Goal: Task Accomplishment & Management: Complete application form

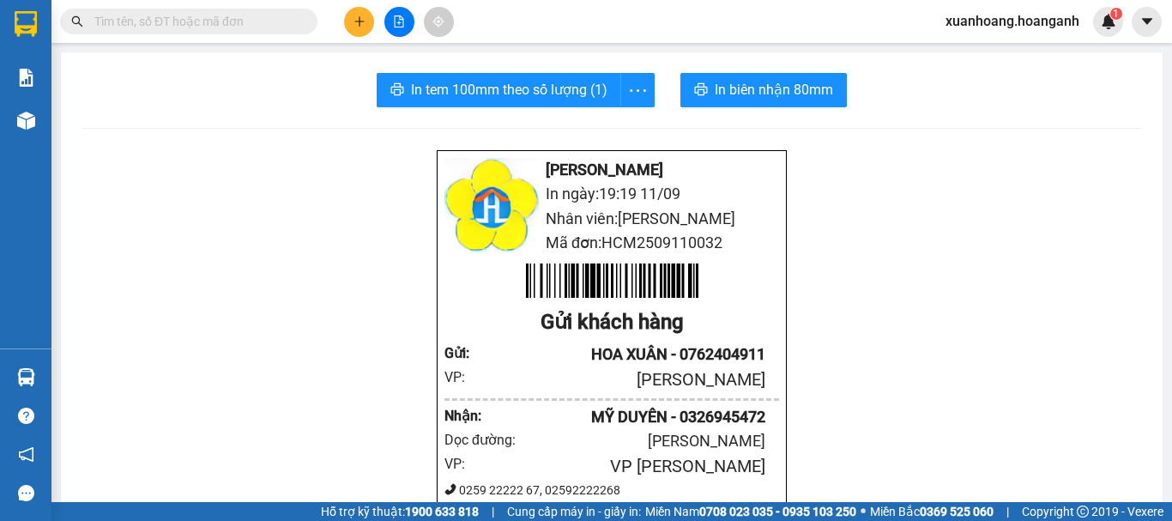
click at [361, 9] on button at bounding box center [359, 22] width 30 height 30
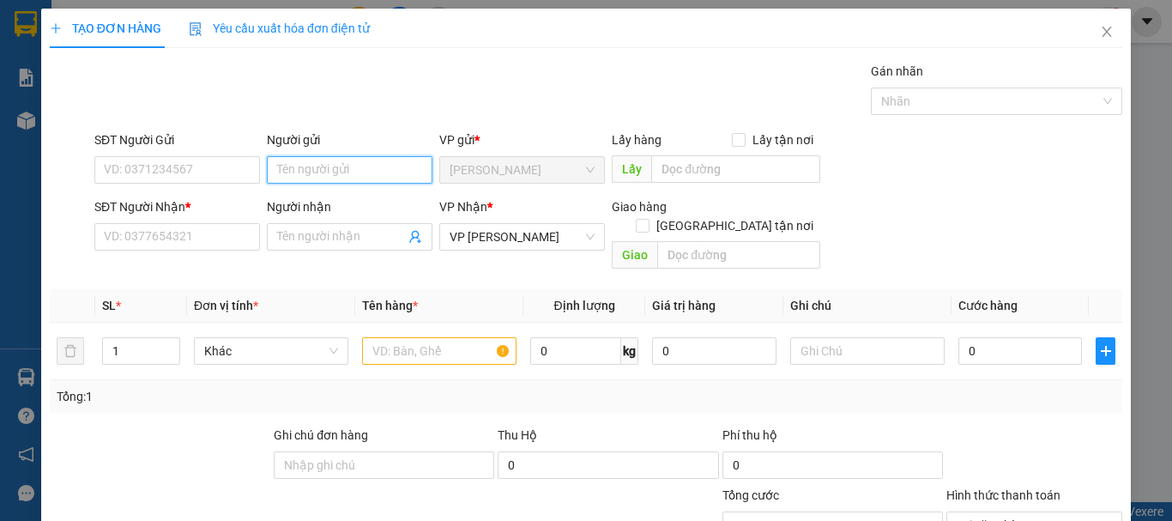
click at [292, 167] on input "Người gửi" at bounding box center [350, 169] width 166 height 27
type input "498"
drag, startPoint x: 292, startPoint y: 167, endPoint x: 250, endPoint y: 183, distance: 44.8
click at [250, 183] on div "SĐT Người Gửi VD: 0371234567 Người gửi 498 498 VP gửi * [PERSON_NAME] Lấy hàng …" at bounding box center [608, 160] width 1034 height 60
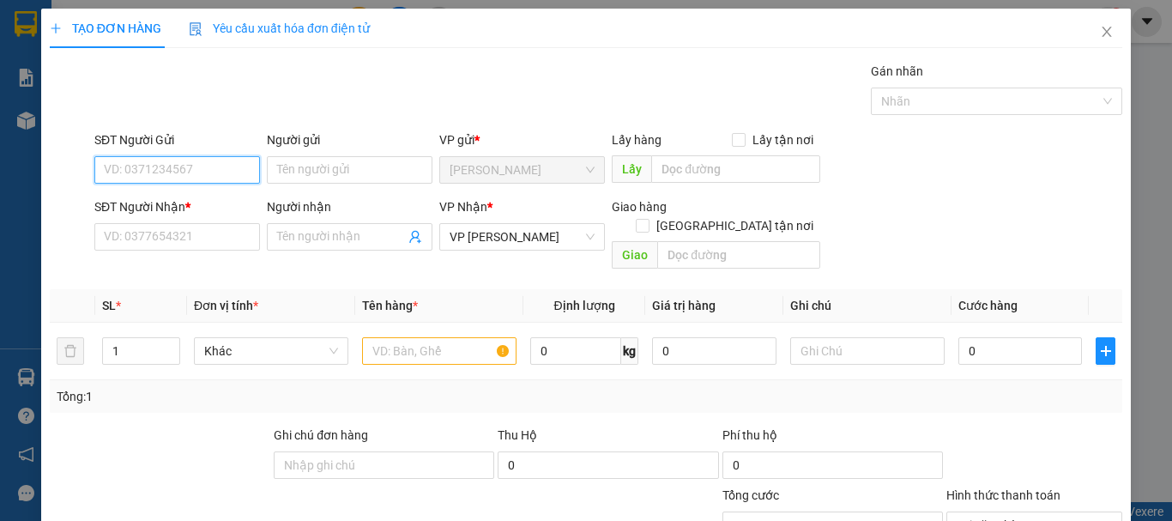
click at [200, 174] on input "SĐT Người Gửi" at bounding box center [177, 169] width 166 height 27
click at [199, 202] on div "0378422498 - ALPHA" at bounding box center [175, 204] width 143 height 19
type input "0378422498"
type input "ALPHA"
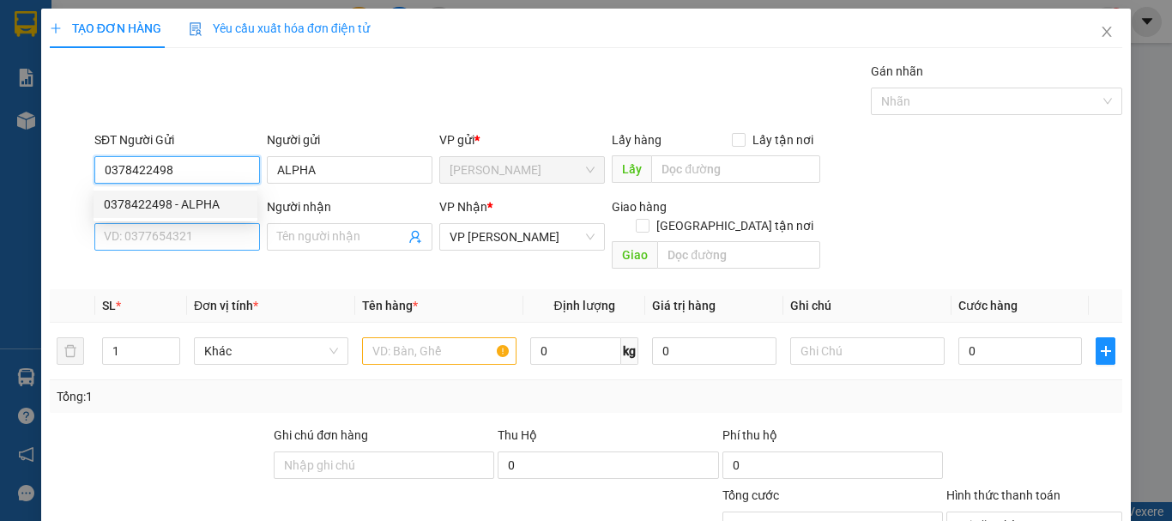
type input "0378422498"
type input "30.000"
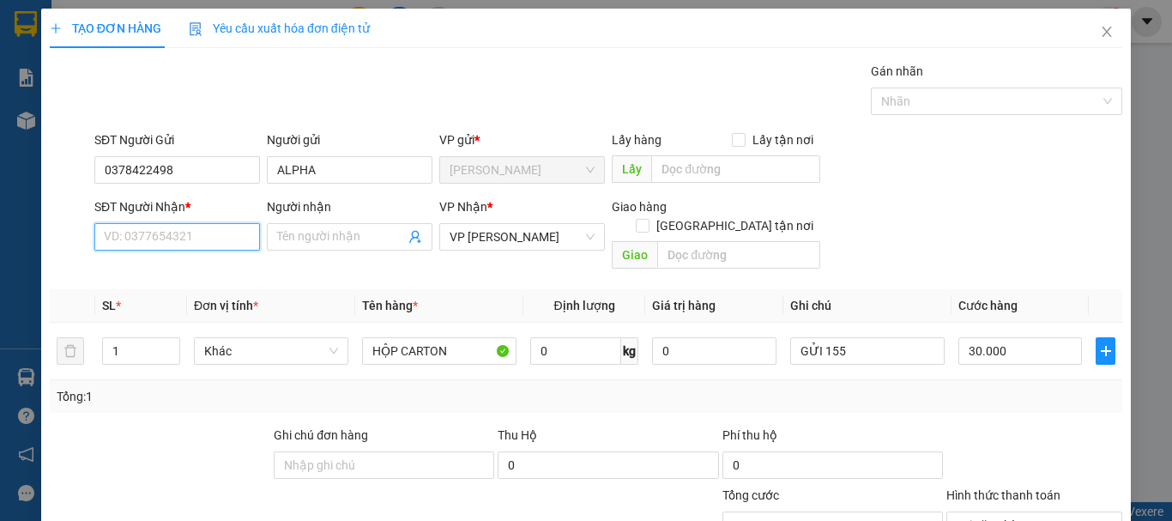
click at [196, 231] on input "SĐT Người Nhận *" at bounding box center [177, 236] width 166 height 27
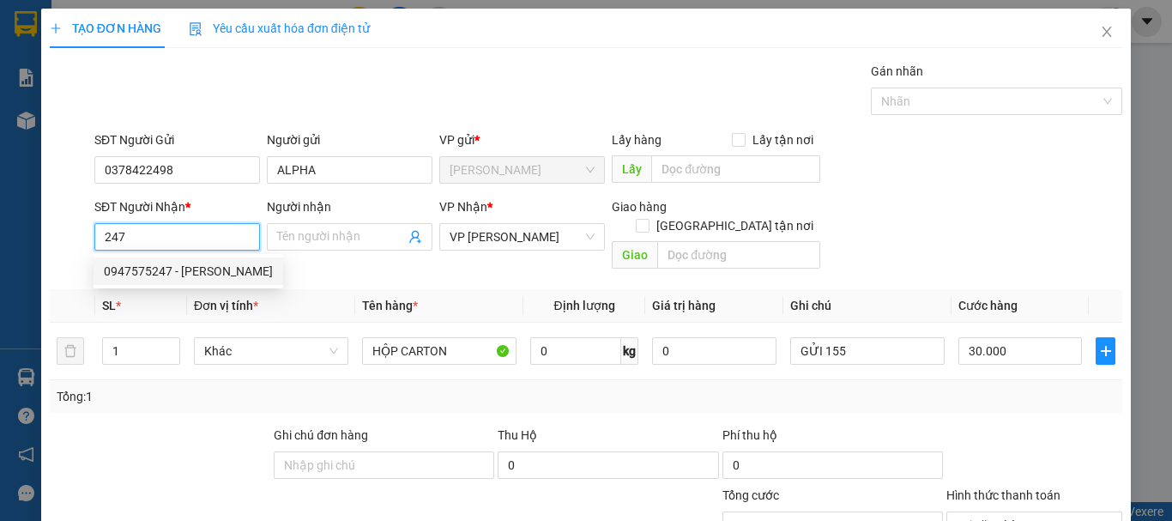
click at [202, 265] on div "0947575247 - [PERSON_NAME]" at bounding box center [188, 271] width 169 height 19
type input "0947575247"
type input "VƯƠNG"
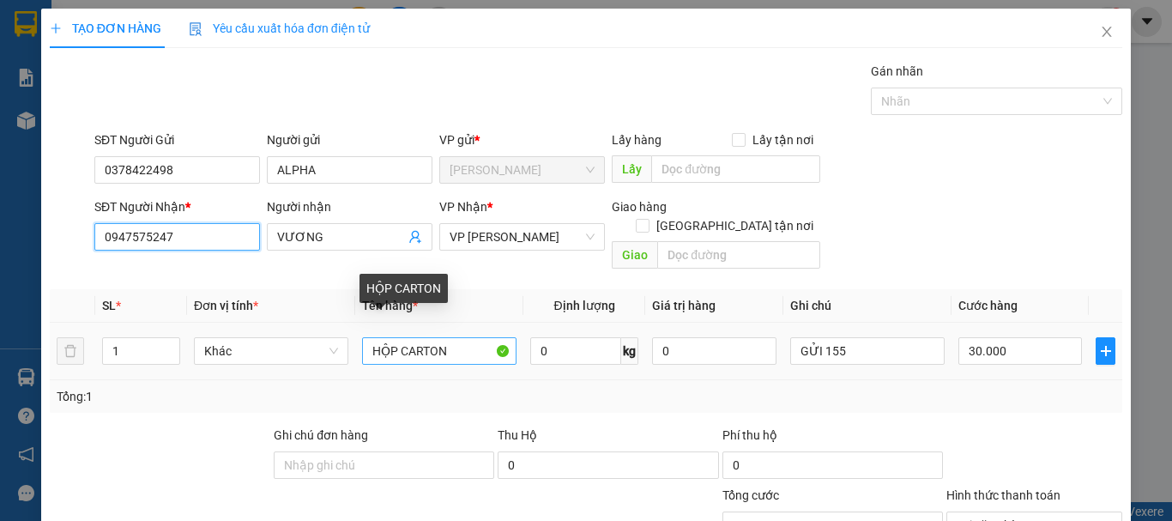
type input "0947575247"
drag, startPoint x: 476, startPoint y: 341, endPoint x: 284, endPoint y: 338, distance: 192.1
click at [296, 338] on tr "1 Khác HỘP CARTON 0 kg 0 GỬI 155 30.000" at bounding box center [586, 350] width 1072 height 57
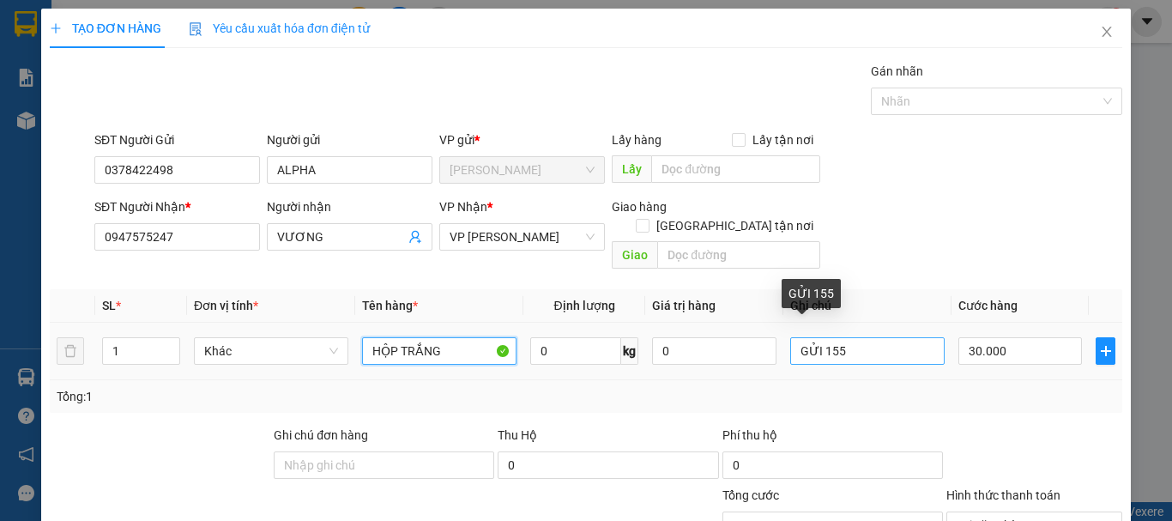
type input "HỘP TRẮNG"
click at [841, 337] on input "GỬI 155" at bounding box center [867, 350] width 154 height 27
type input "G"
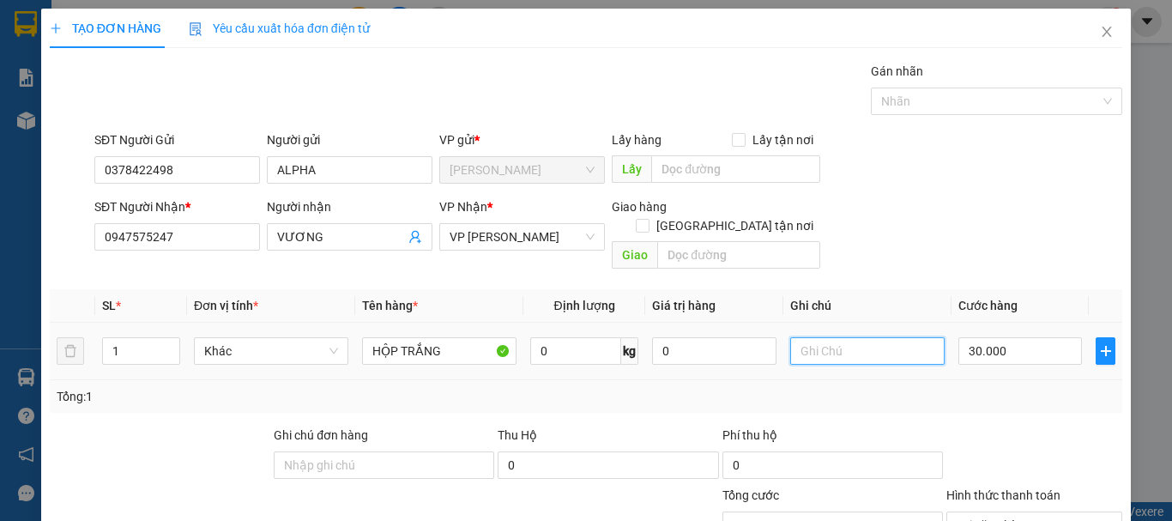
scroll to position [167, 0]
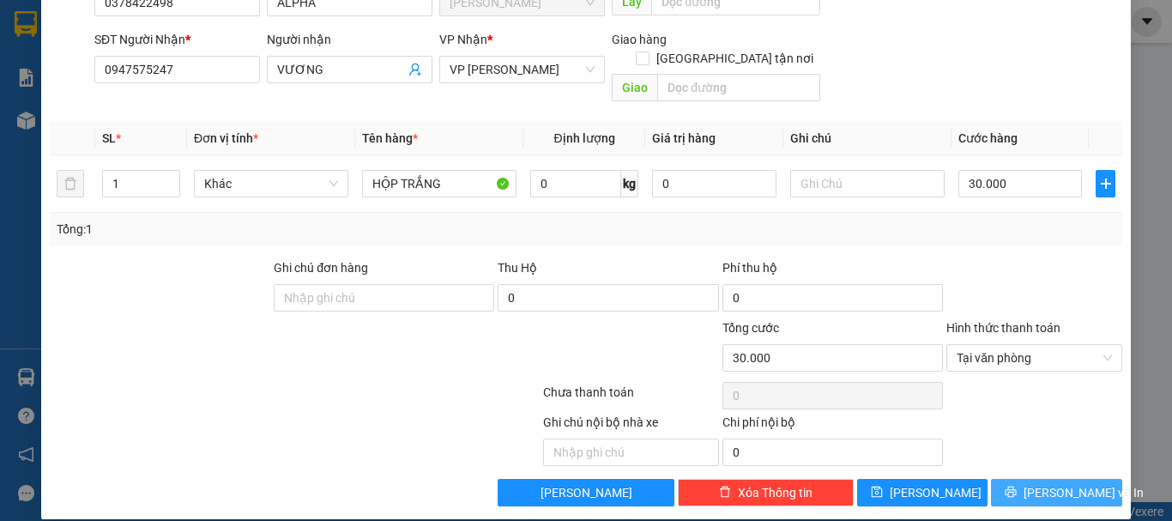
click at [1068, 483] on span "[PERSON_NAME] và In" at bounding box center [1083, 492] width 120 height 19
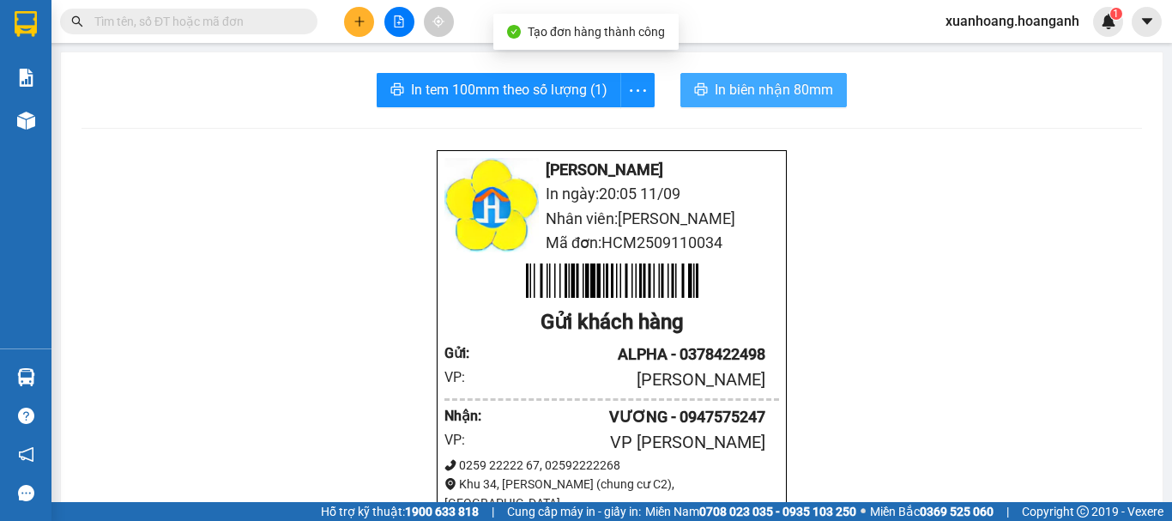
click at [756, 82] on span "In biên nhận 80mm" at bounding box center [773, 89] width 118 height 21
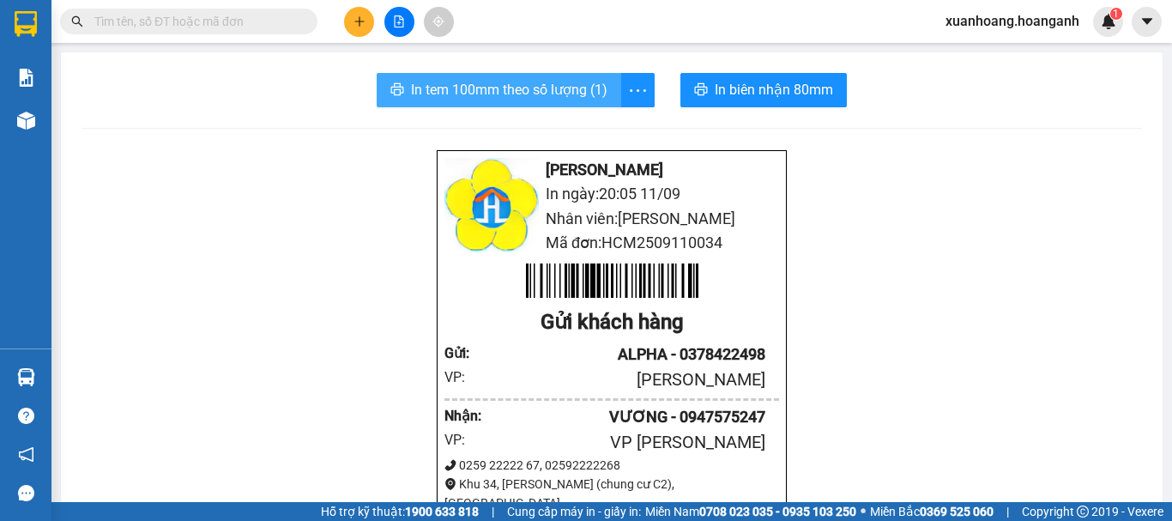
click at [533, 82] on span "In tem 100mm theo số lượng (1)" at bounding box center [509, 89] width 196 height 21
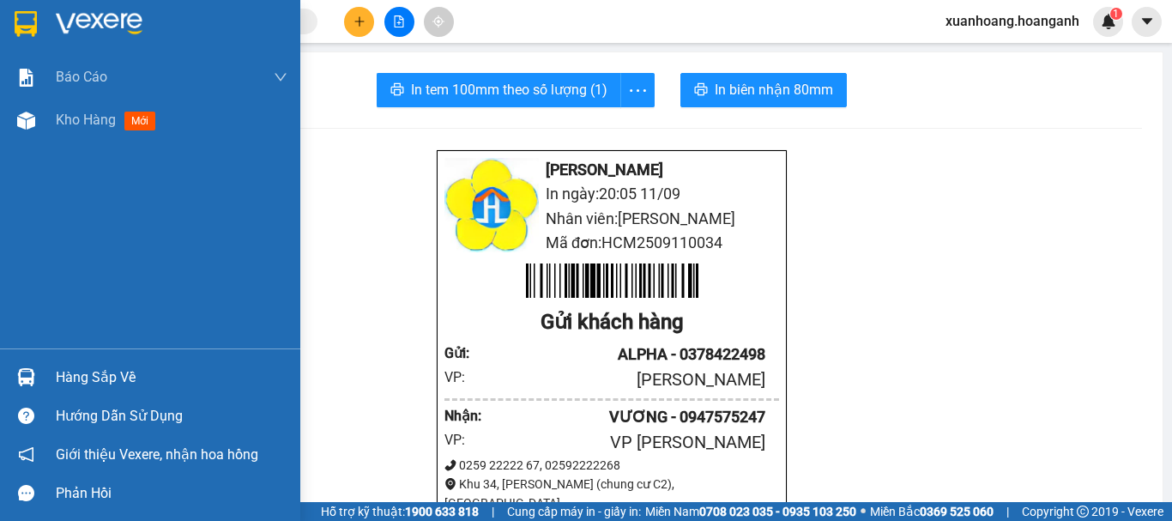
click at [27, 31] on img at bounding box center [26, 24] width 22 height 26
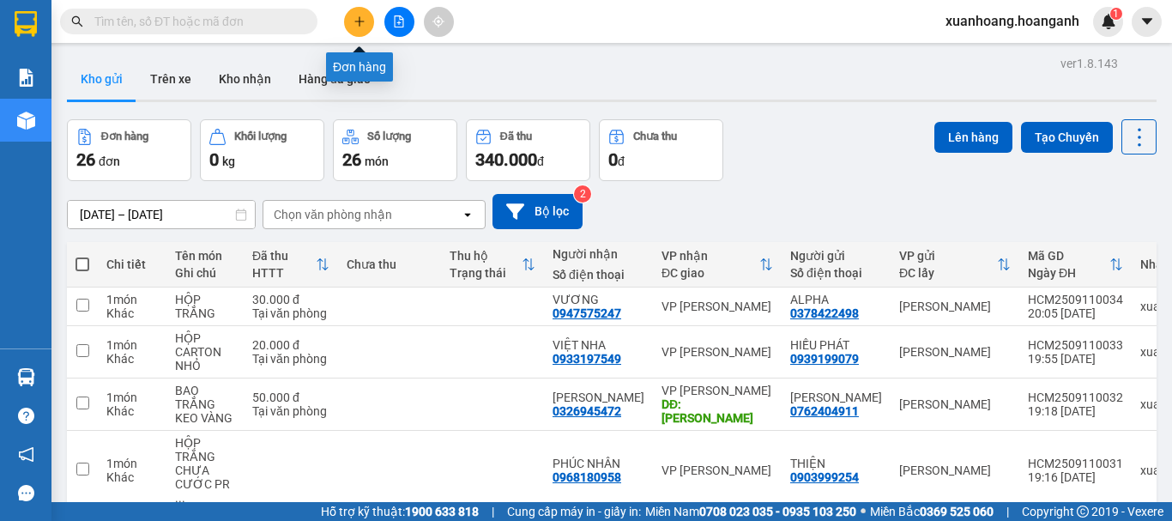
click at [350, 27] on button at bounding box center [359, 22] width 30 height 30
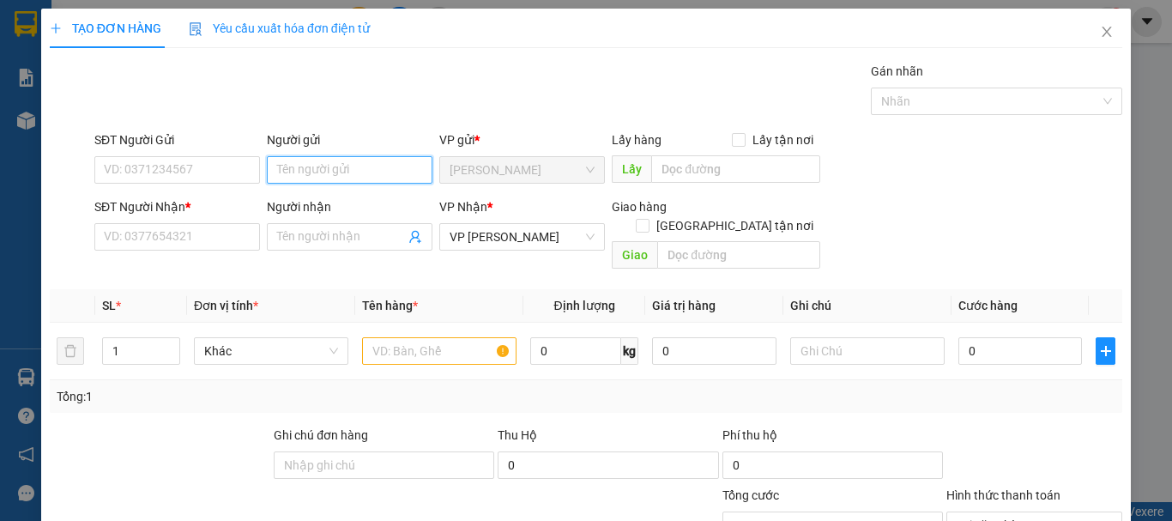
click at [352, 167] on input "Người gửi" at bounding box center [350, 169] width 166 height 27
type input "NHÂN"
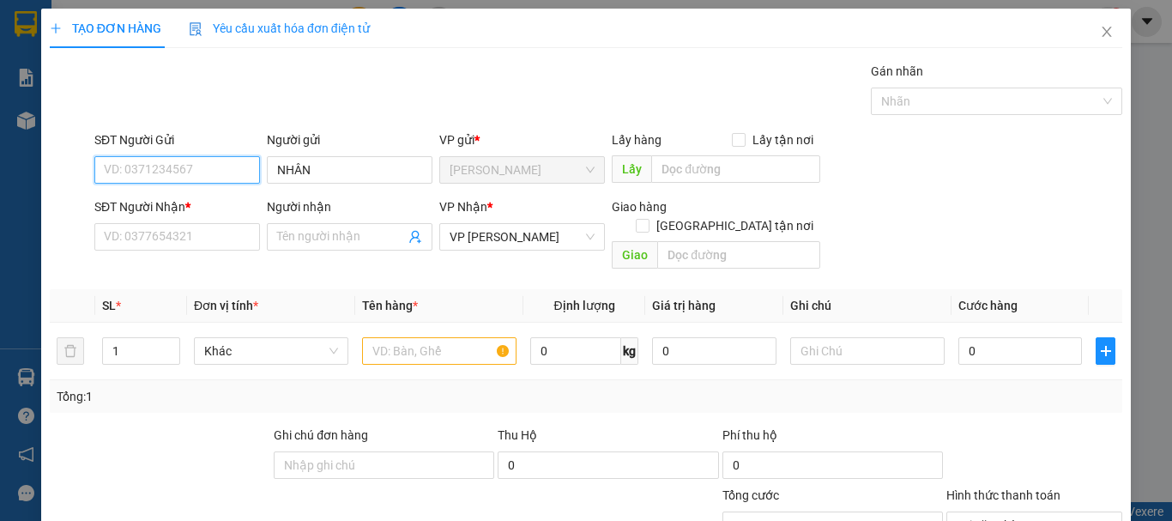
click at [179, 173] on input "SĐT Người Gửi" at bounding box center [177, 169] width 166 height 27
type input "0916441165"
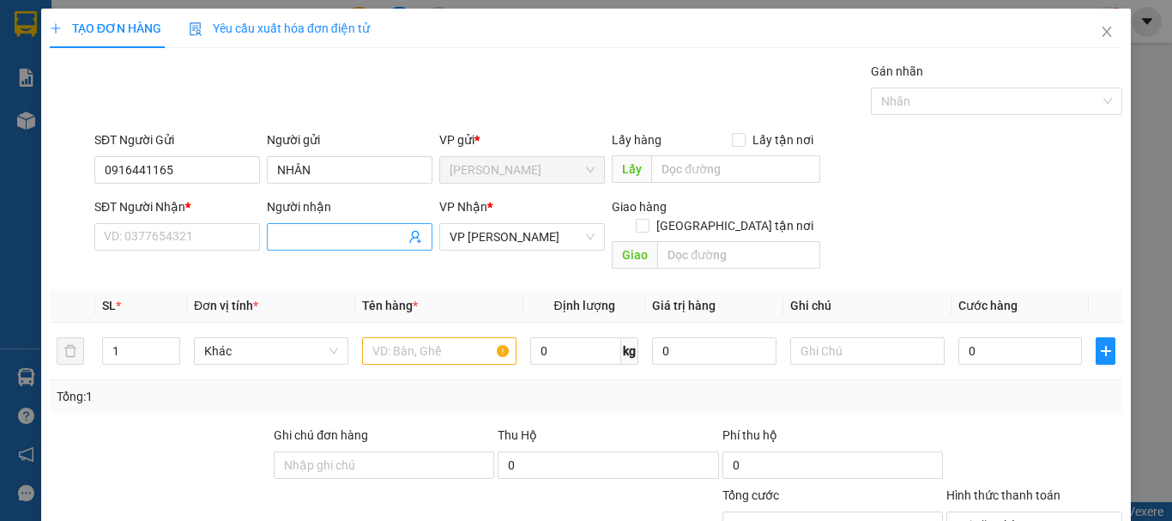
click at [300, 240] on input "Người nhận" at bounding box center [341, 236] width 128 height 19
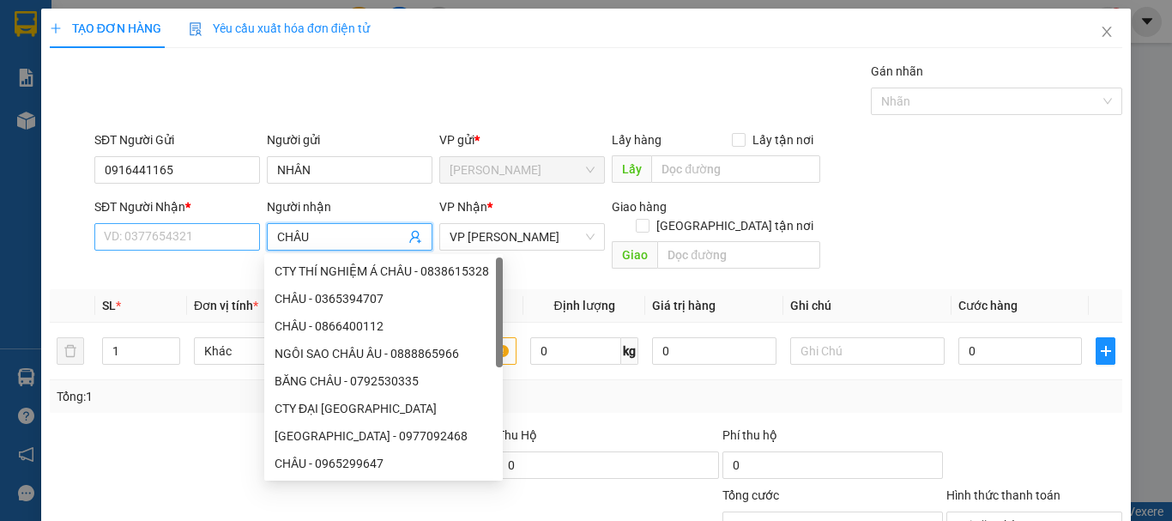
type input "CHÂU"
click at [230, 240] on input "SĐT Người Nhận *" at bounding box center [177, 236] width 166 height 27
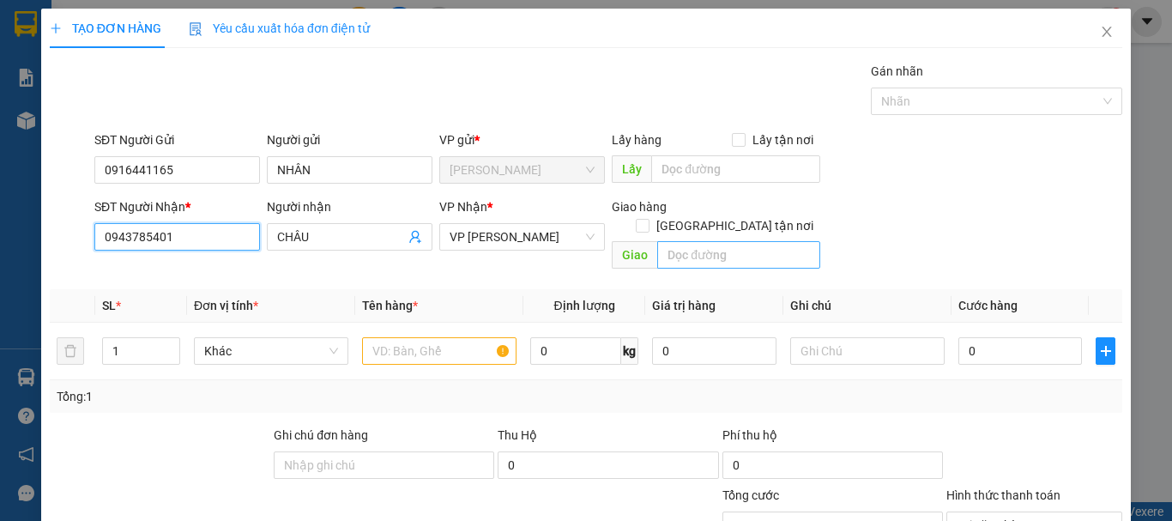
type input "0943785401"
click at [702, 241] on input "text" at bounding box center [738, 254] width 163 height 27
click at [440, 337] on input "text" at bounding box center [439, 350] width 154 height 27
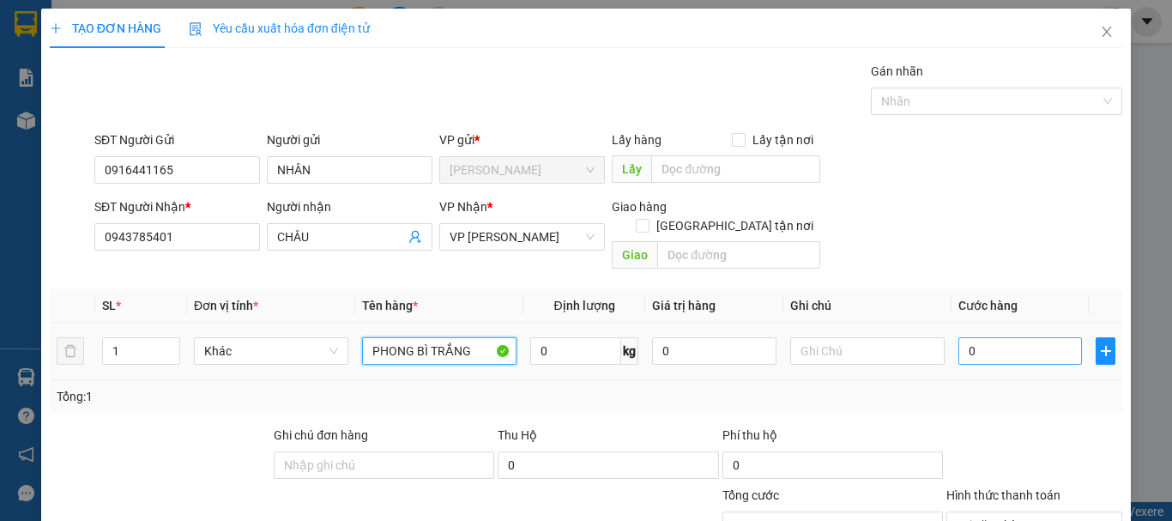
type input "PHONG BÌ TRẮNG"
click at [1003, 337] on input "0" at bounding box center [1020, 350] width 124 height 27
type input "2"
type input "20"
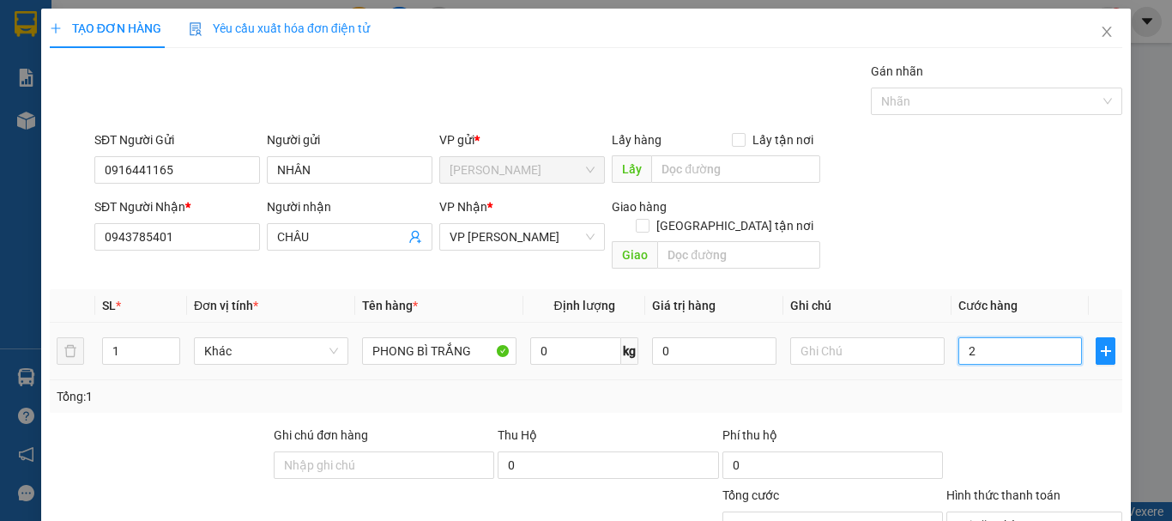
type input "20"
type input "200"
type input "2.000"
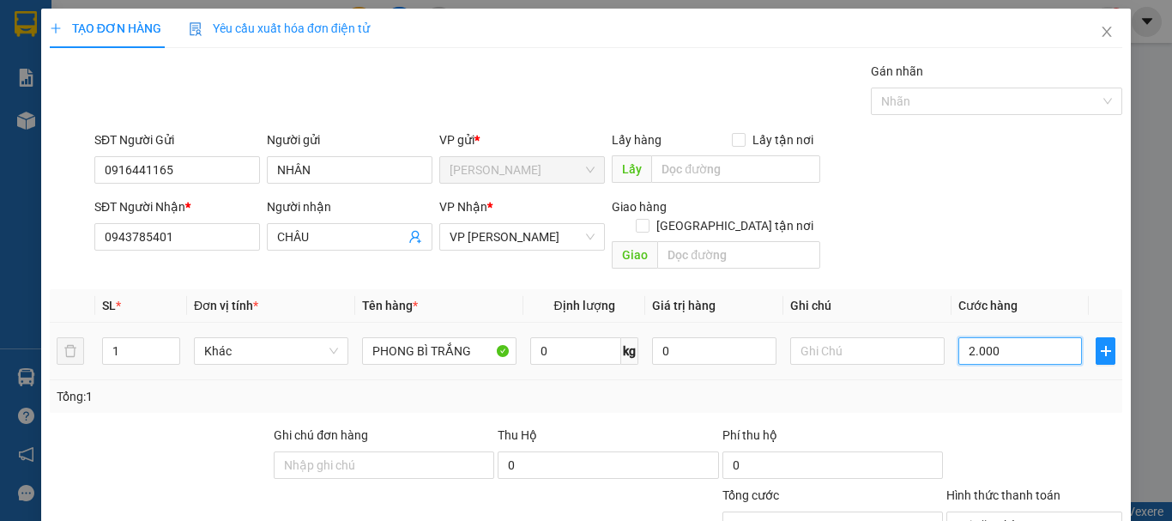
type input "20.000"
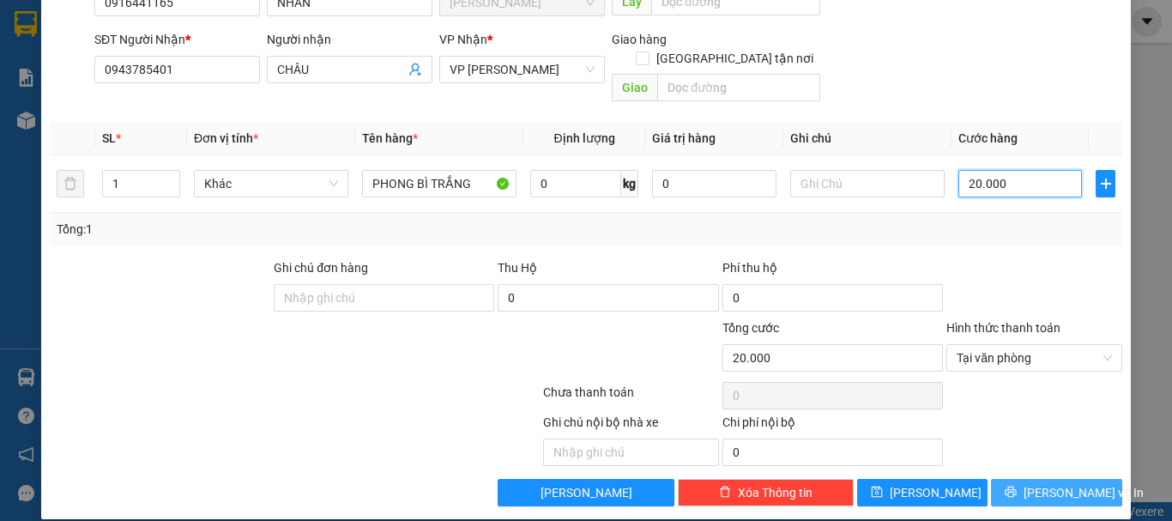
type input "20.000"
click at [1037, 483] on span "[PERSON_NAME] và In" at bounding box center [1083, 492] width 120 height 19
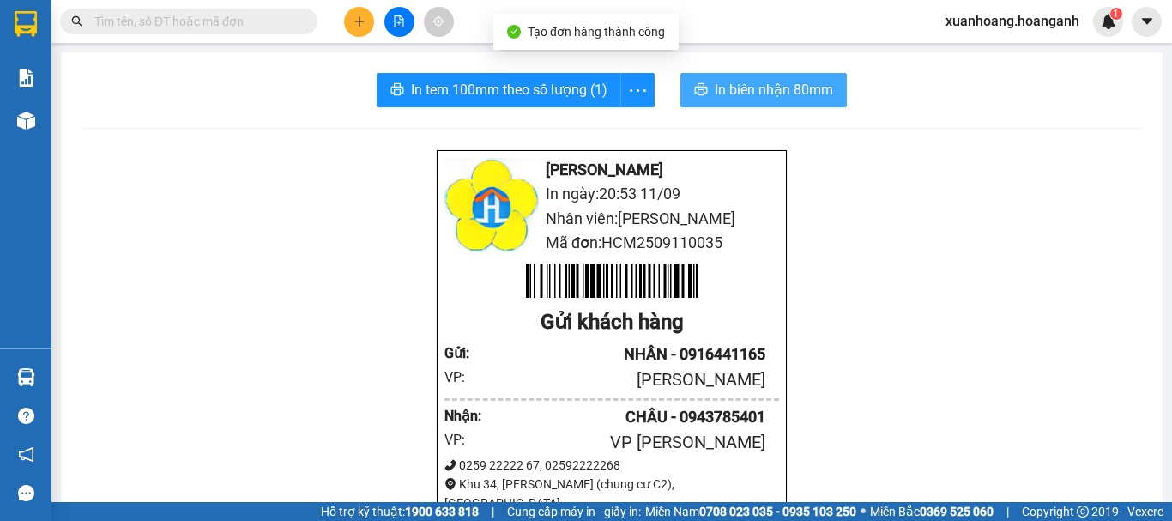
click at [755, 93] on span "In biên nhận 80mm" at bounding box center [773, 89] width 118 height 21
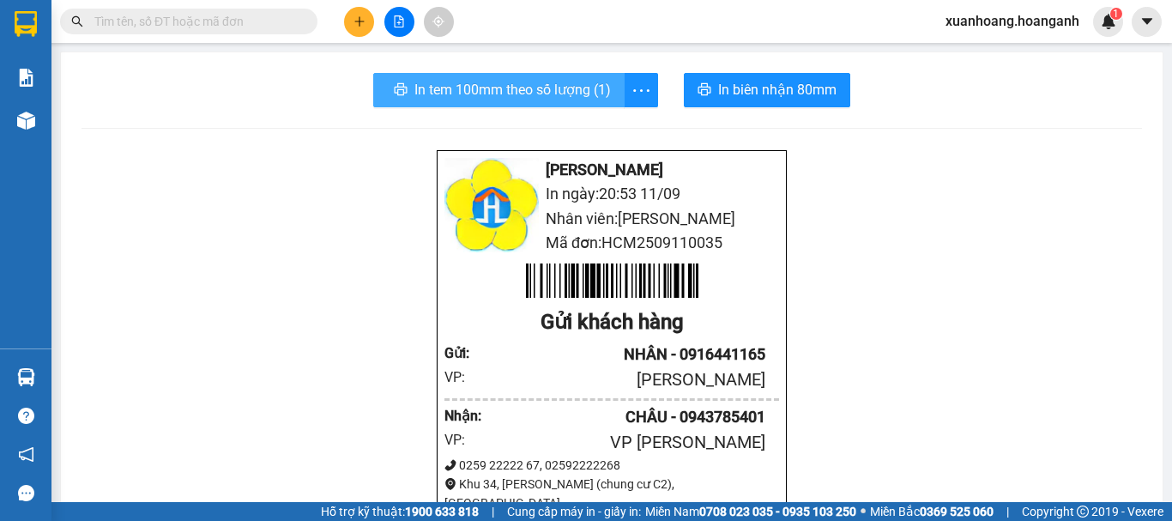
click at [552, 84] on span "In tem 100mm theo số lượng (1)" at bounding box center [512, 89] width 196 height 21
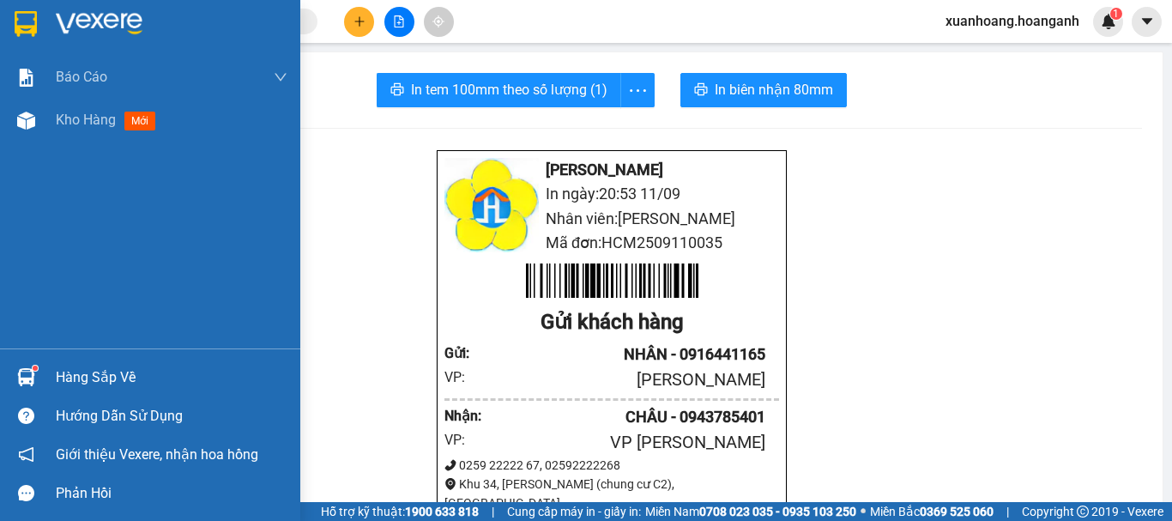
click at [13, 28] on div at bounding box center [26, 24] width 30 height 30
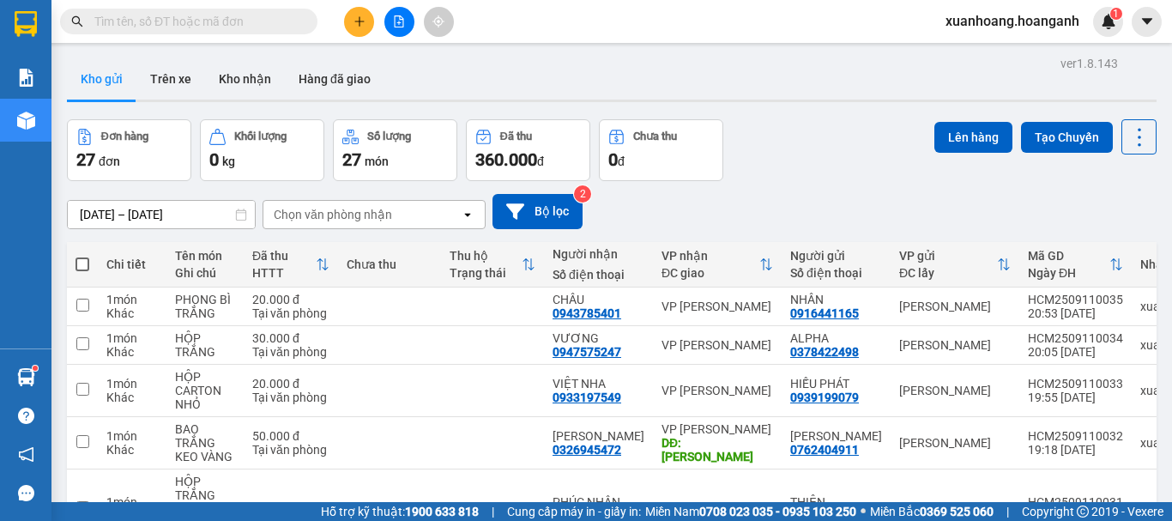
click at [83, 264] on span at bounding box center [82, 264] width 14 height 14
click at [82, 256] on input "checkbox" at bounding box center [82, 256] width 0 height 0
checkbox input "true"
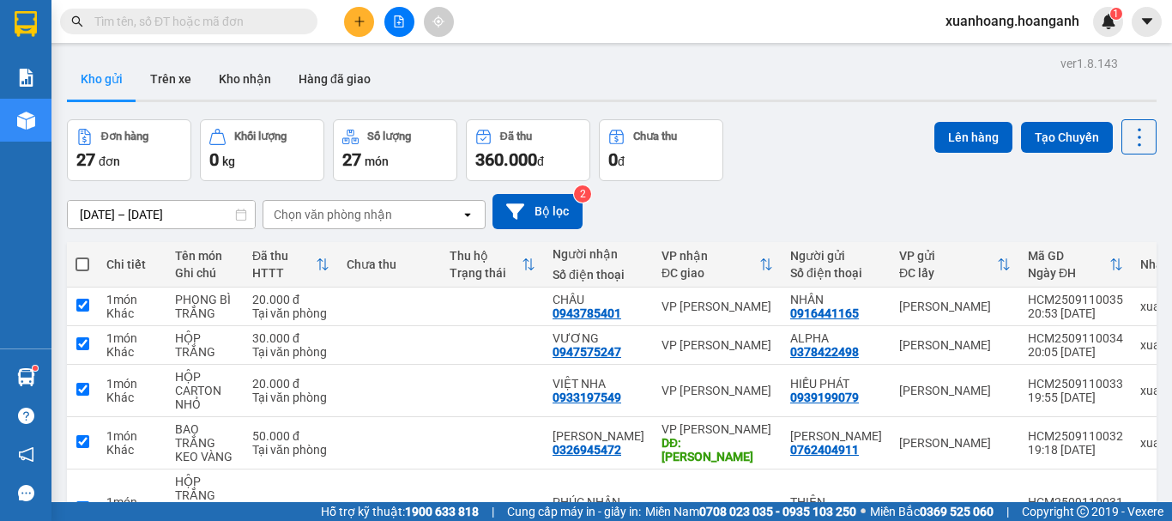
checkbox input "true"
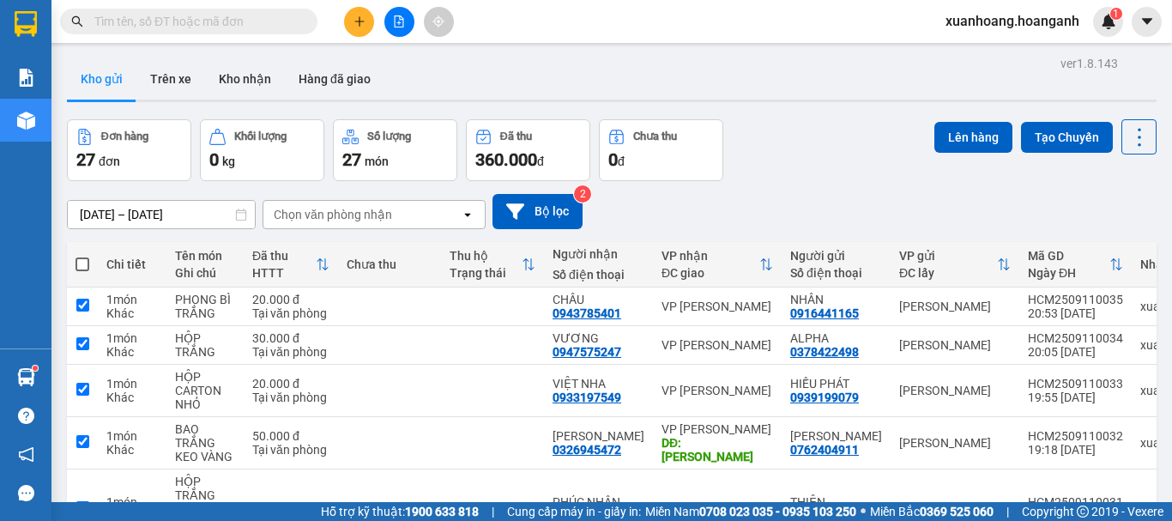
checkbox input "true"
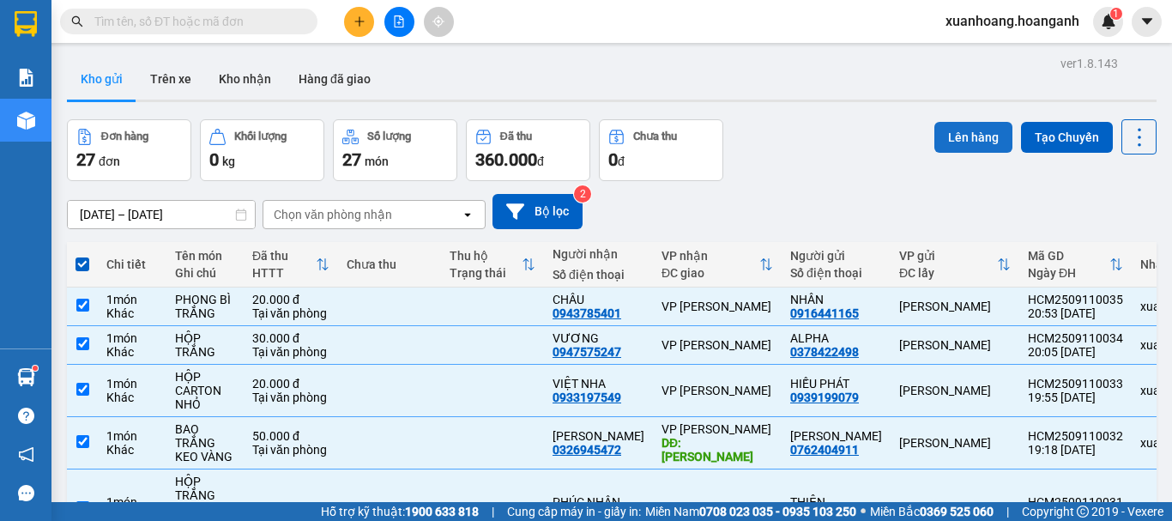
click at [966, 138] on button "Lên hàng" at bounding box center [973, 137] width 78 height 31
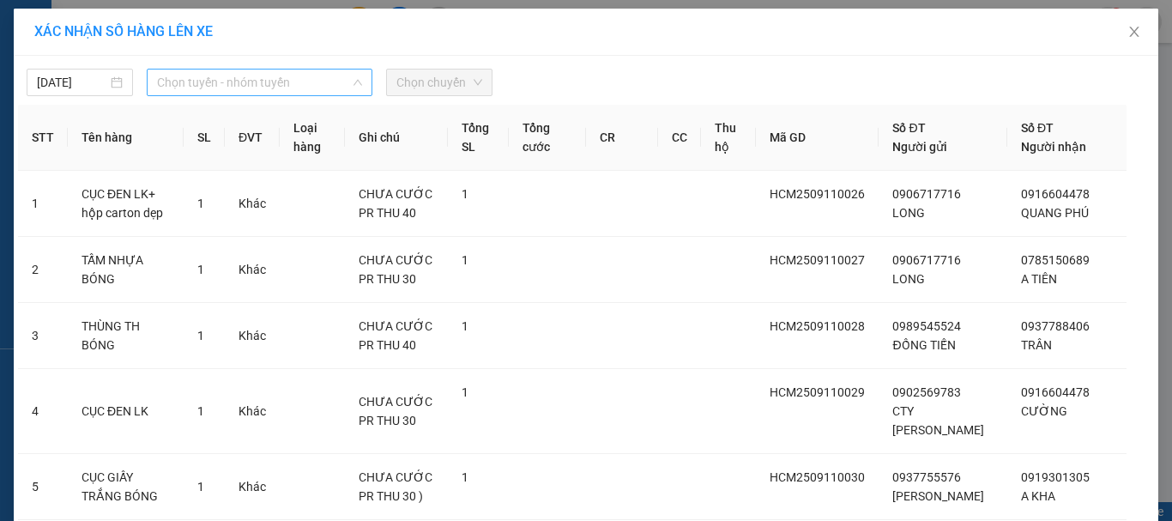
click at [187, 84] on span "Chọn tuyến - nhóm tuyến" at bounding box center [259, 82] width 205 height 26
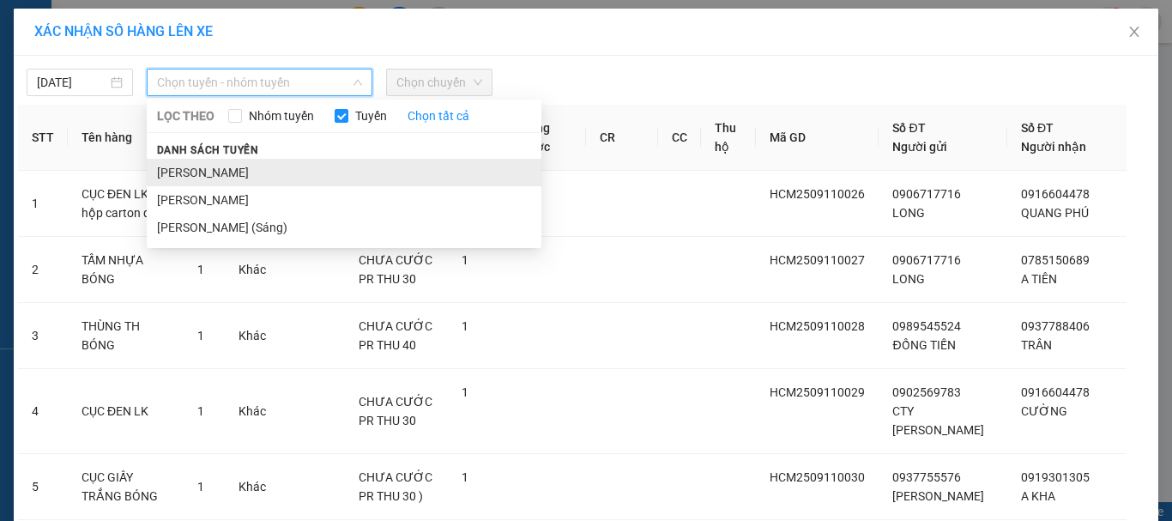
click at [198, 161] on li "[PERSON_NAME]" at bounding box center [344, 172] width 395 height 27
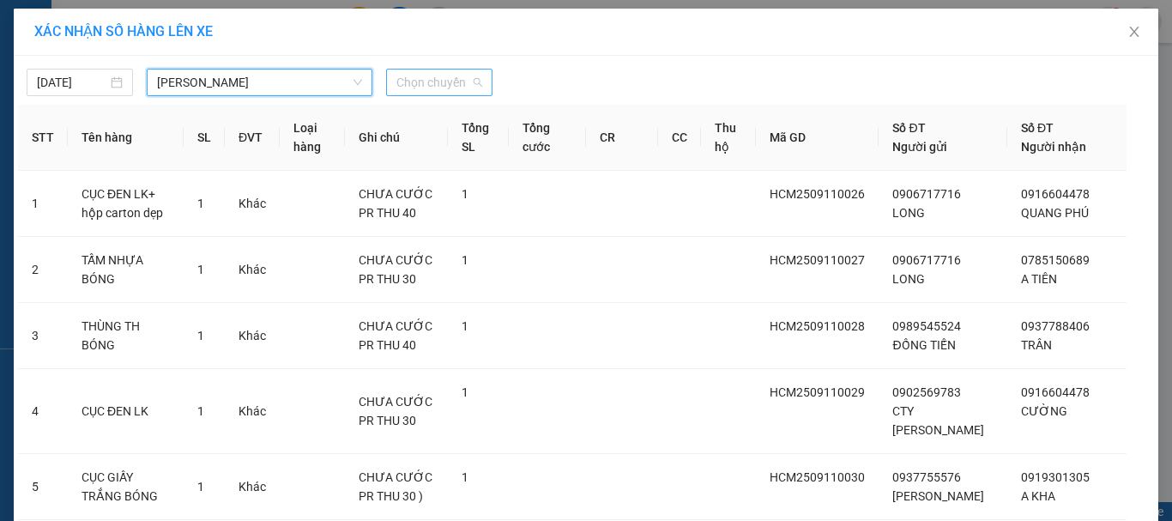
click at [453, 91] on span "Chọn chuyến" at bounding box center [439, 82] width 86 height 26
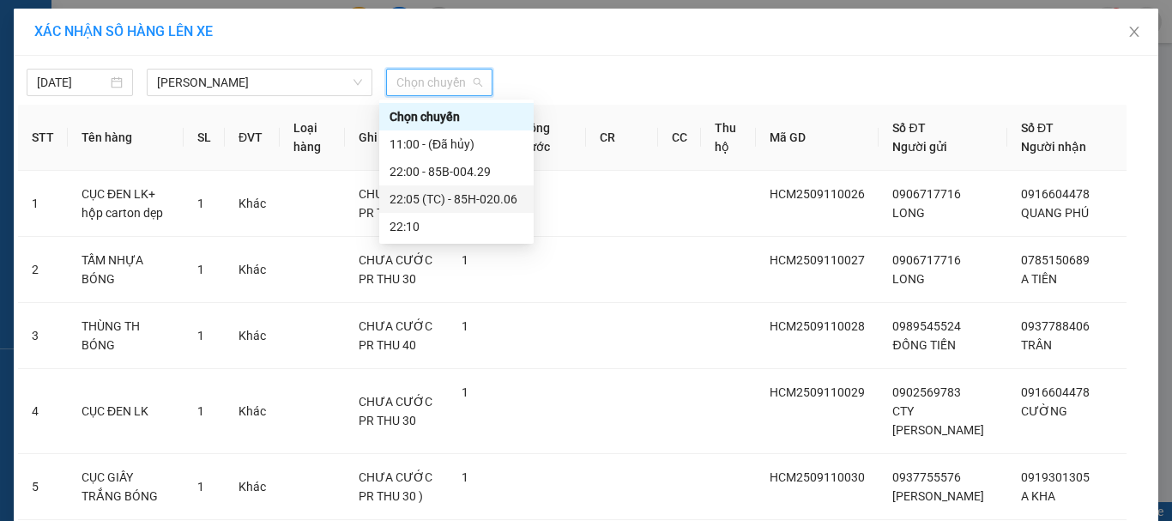
click at [431, 200] on div "22:05 (TC) - 85H-020.06" at bounding box center [456, 199] width 134 height 19
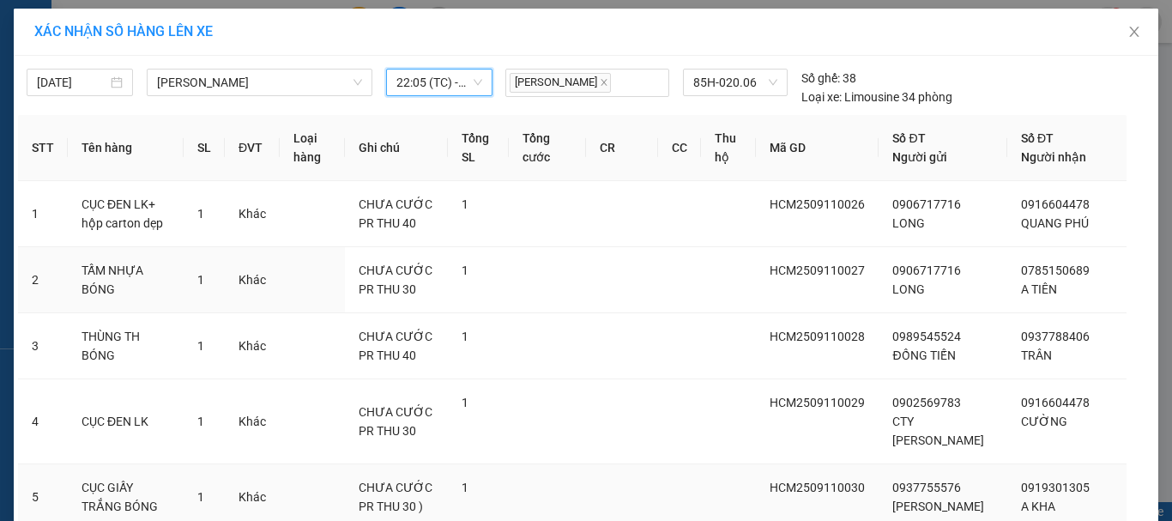
scroll to position [503, 0]
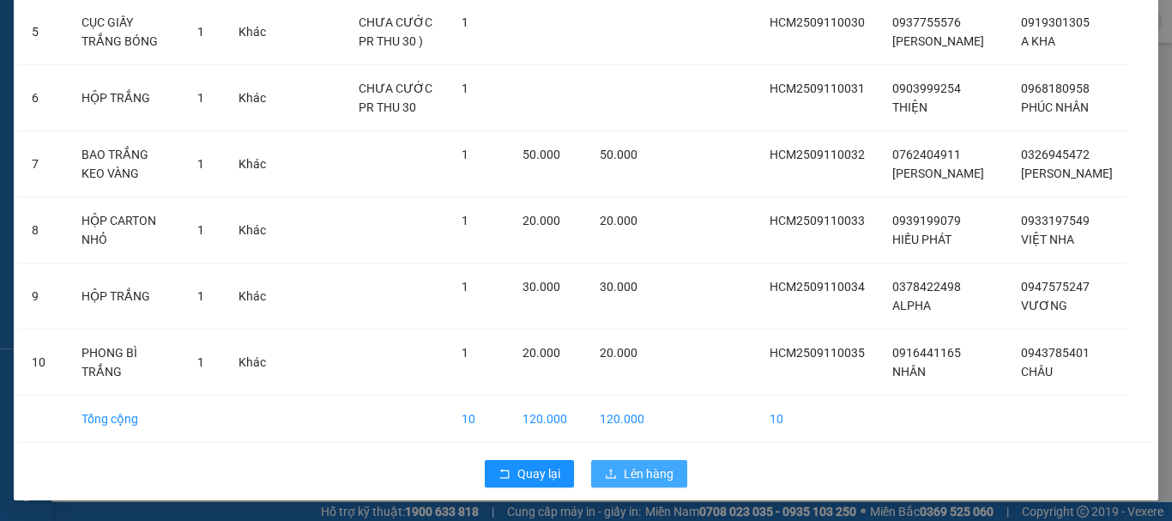
click at [639, 468] on span "Lên hàng" at bounding box center [649, 473] width 50 height 19
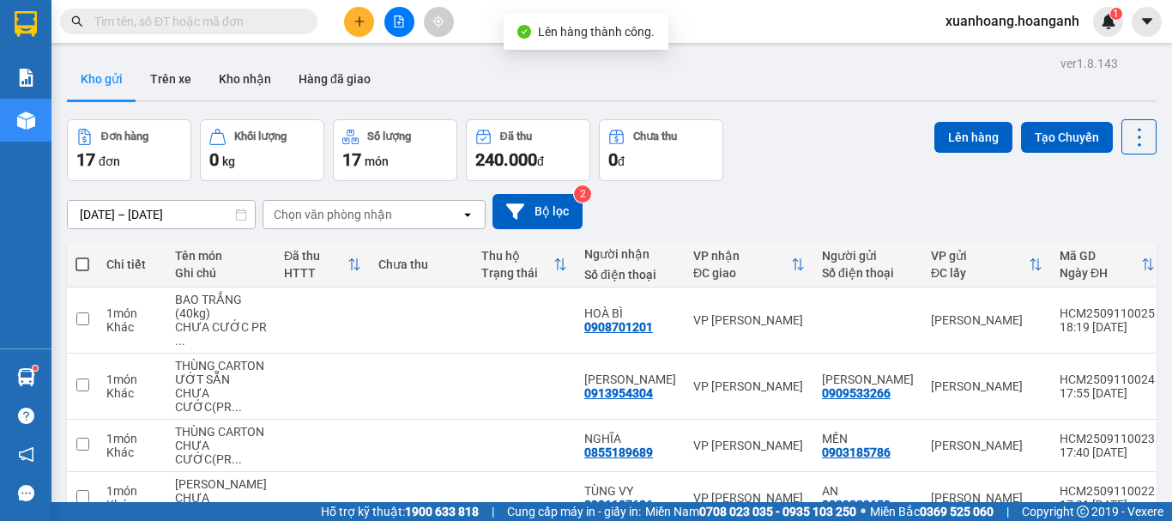
click at [77, 268] on span at bounding box center [82, 264] width 14 height 14
click at [82, 256] on input "checkbox" at bounding box center [82, 256] width 0 height 0
checkbox input "true"
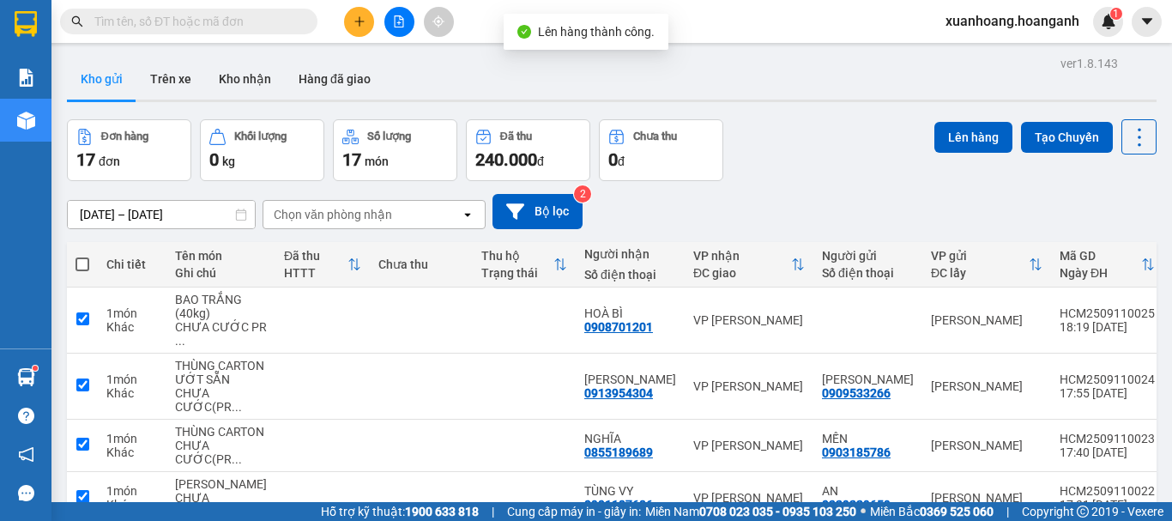
checkbox input "true"
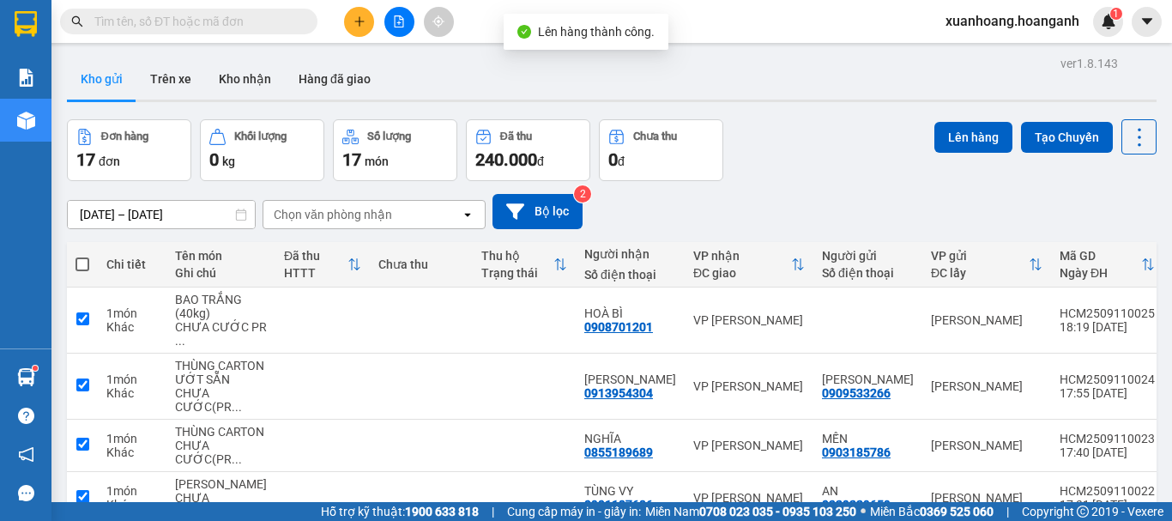
checkbox input "true"
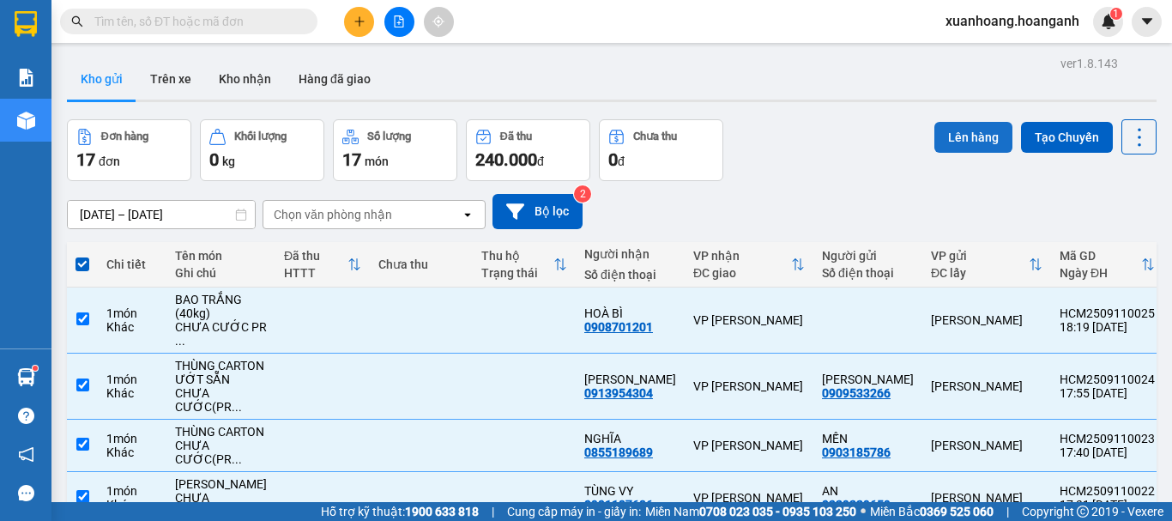
click at [971, 125] on button "Lên hàng" at bounding box center [973, 137] width 78 height 31
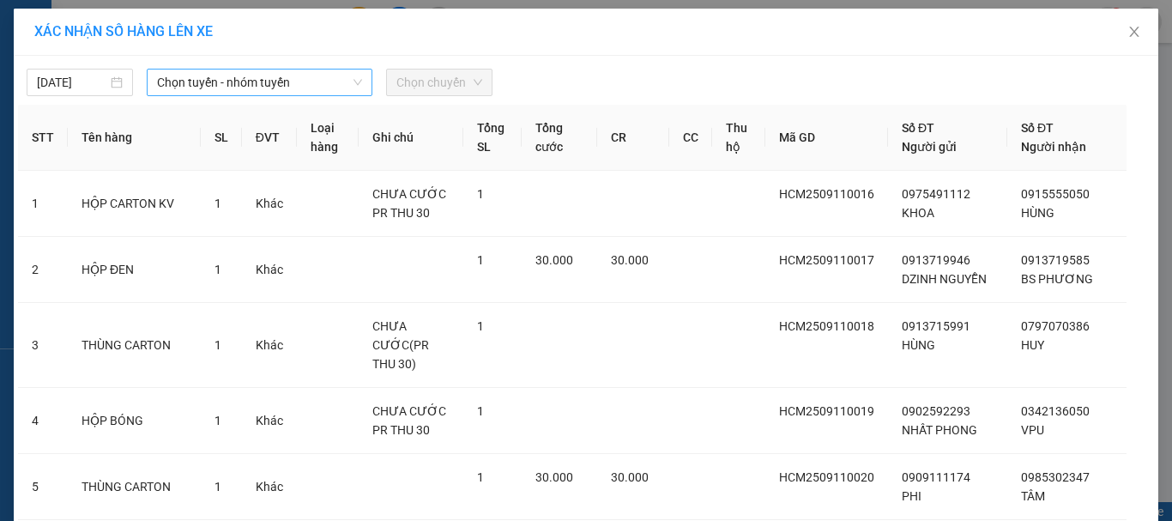
click at [194, 86] on span "Chọn tuyến - nhóm tuyến" at bounding box center [259, 82] width 205 height 26
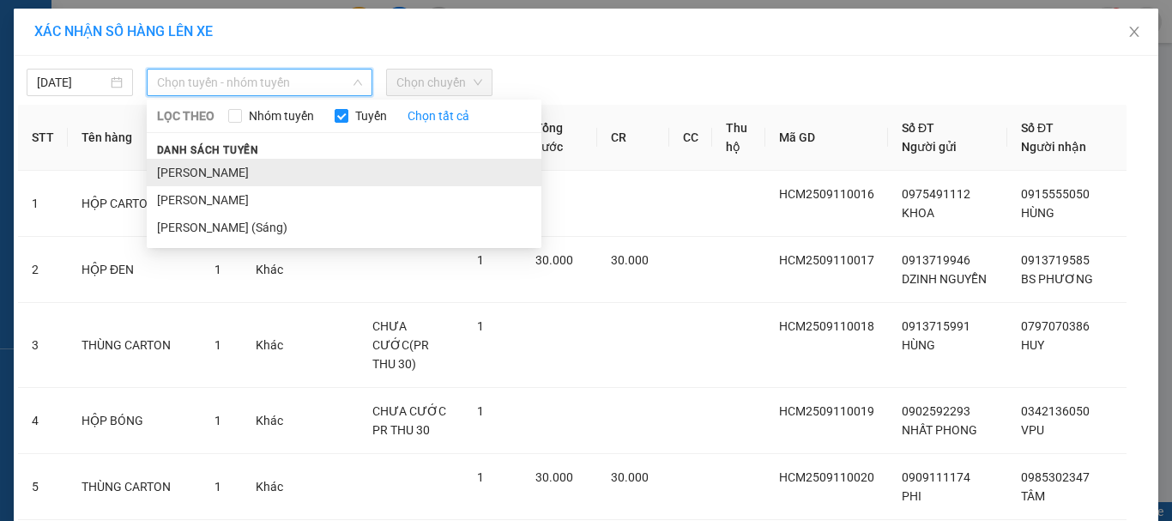
click at [214, 172] on li "[PERSON_NAME]" at bounding box center [344, 172] width 395 height 27
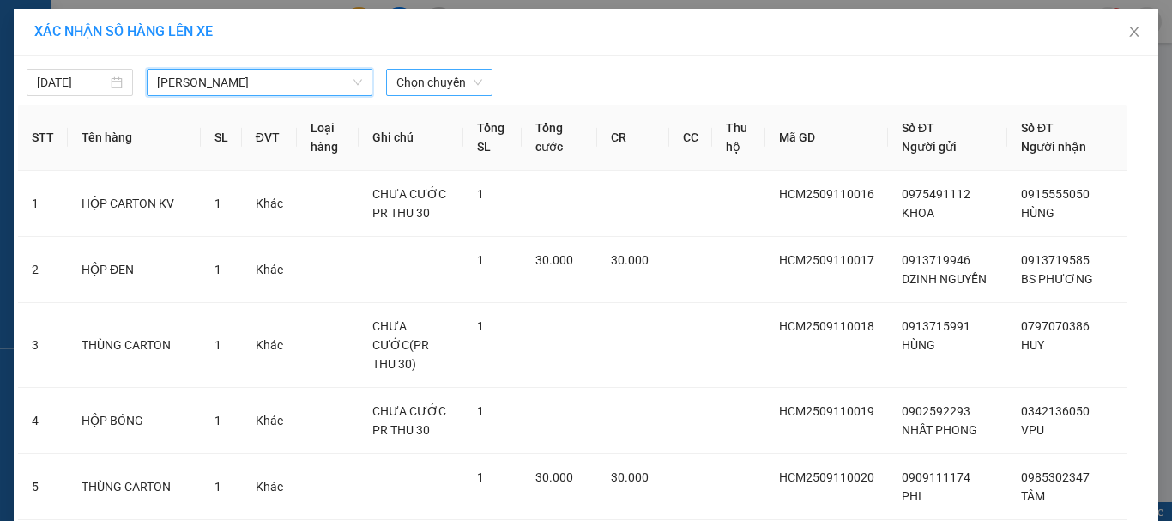
click at [414, 84] on span "Chọn chuyến" at bounding box center [439, 82] width 86 height 26
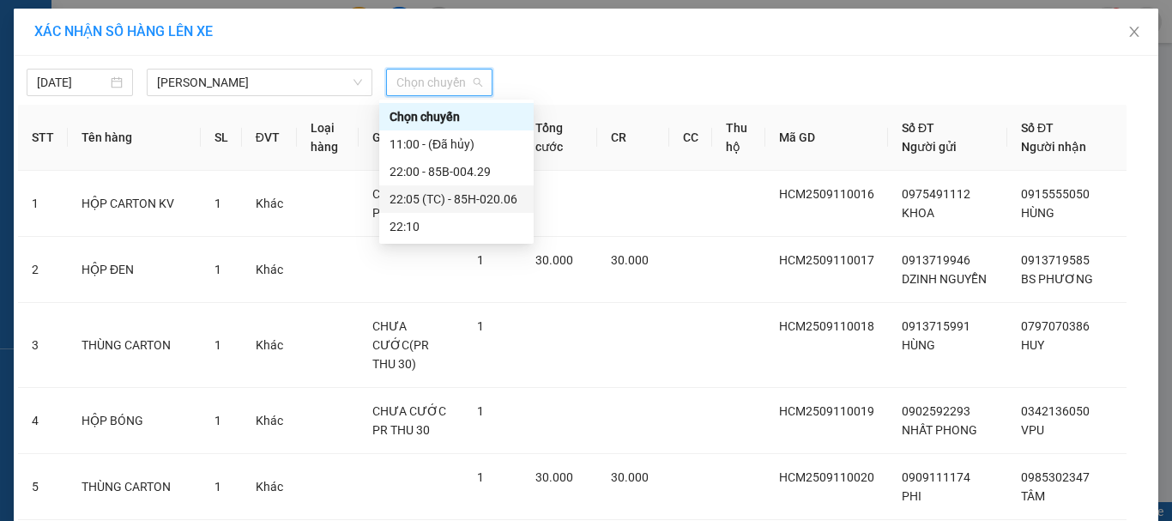
click at [425, 203] on div "22:05 (TC) - 85H-020.06" at bounding box center [456, 199] width 134 height 19
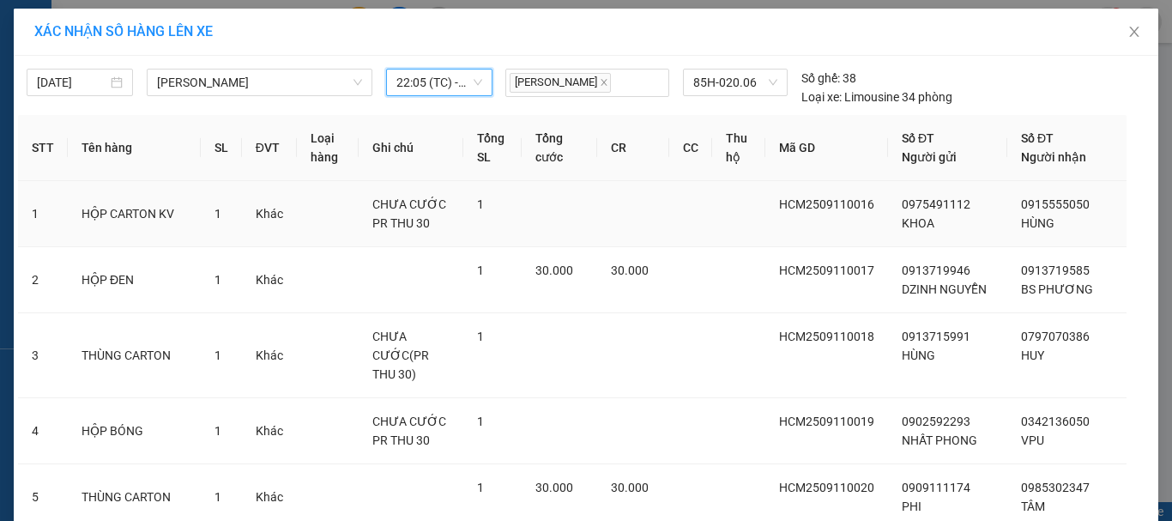
scroll to position [484, 0]
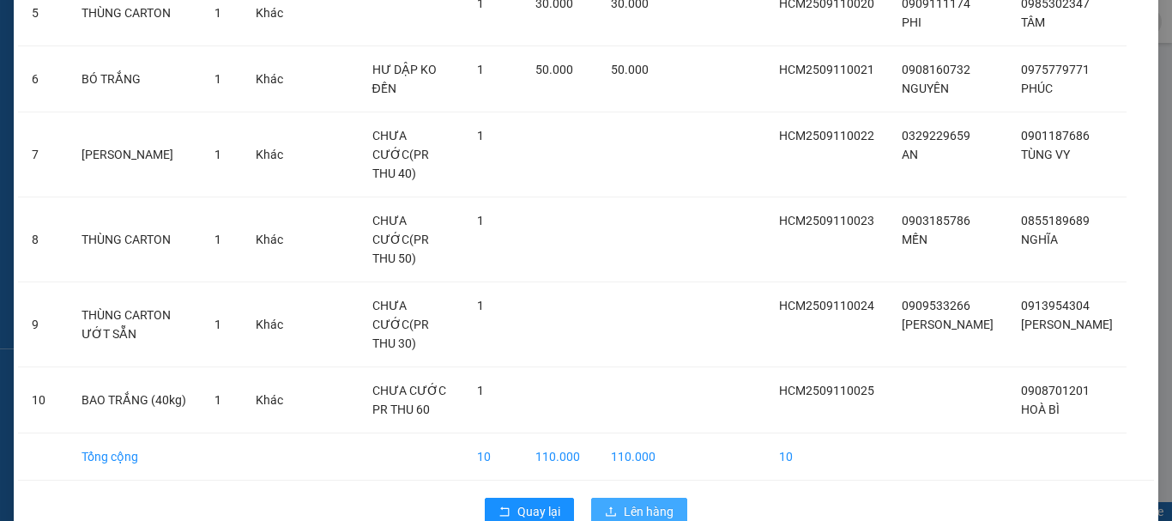
click at [663, 502] on span "Lên hàng" at bounding box center [649, 511] width 50 height 19
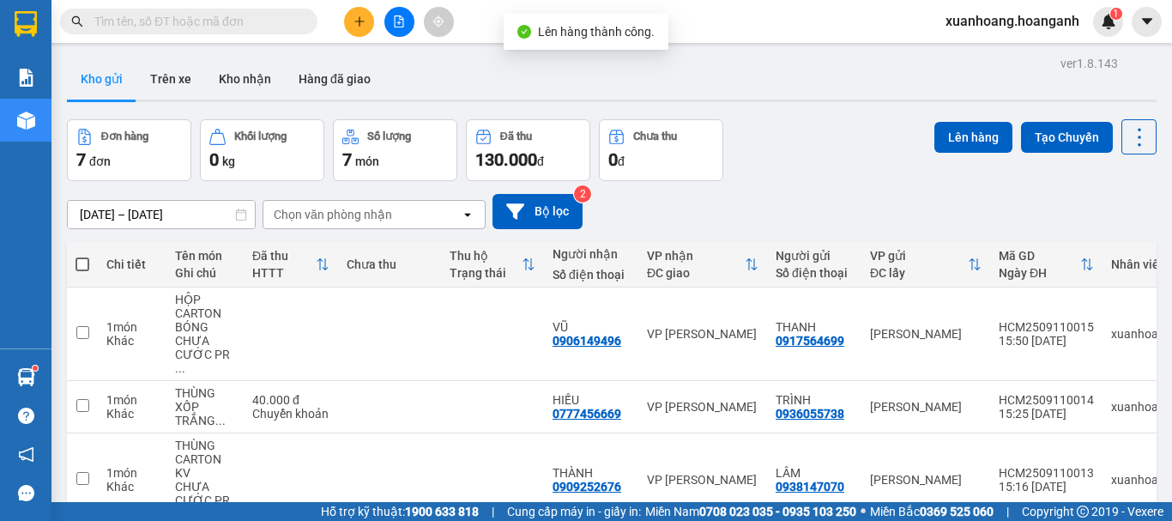
click at [82, 260] on span at bounding box center [82, 264] width 14 height 14
click at [82, 256] on input "checkbox" at bounding box center [82, 256] width 0 height 0
checkbox input "true"
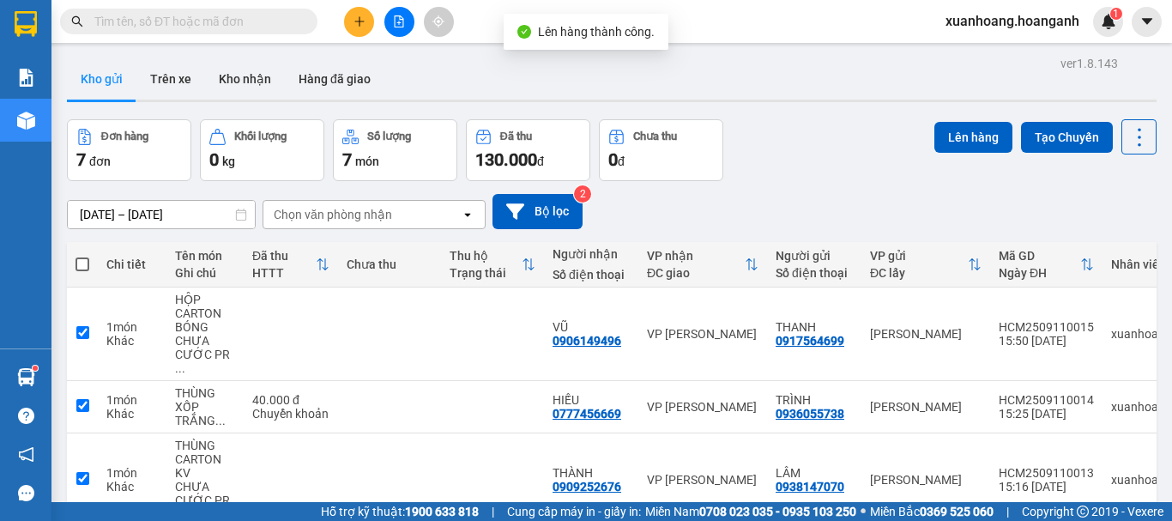
checkbox input "true"
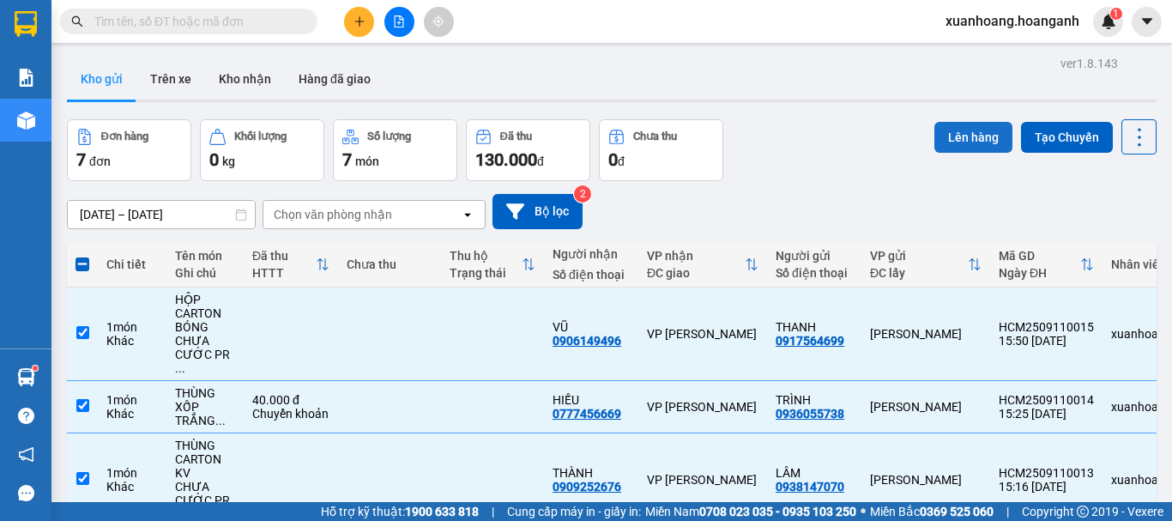
click at [975, 131] on button "Lên hàng" at bounding box center [973, 137] width 78 height 31
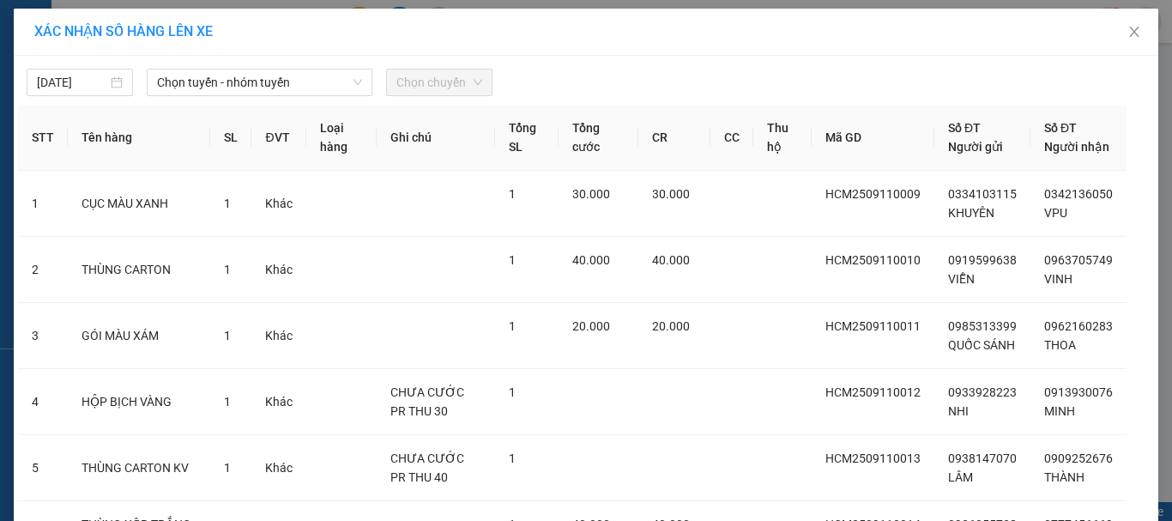
click at [225, 68] on div "[DATE] Chọn tuyến - nhóm tuyến Chọn chuyến" at bounding box center [586, 78] width 1136 height 36
click at [226, 85] on span "Chọn tuyến - nhóm tuyến" at bounding box center [259, 82] width 205 height 26
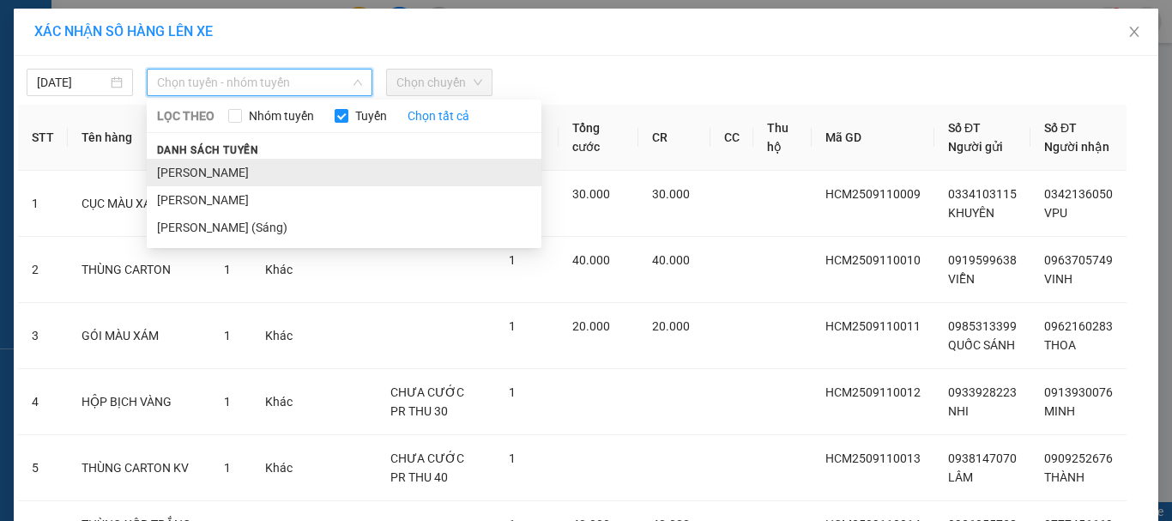
click at [220, 168] on li "[PERSON_NAME]" at bounding box center [344, 172] width 395 height 27
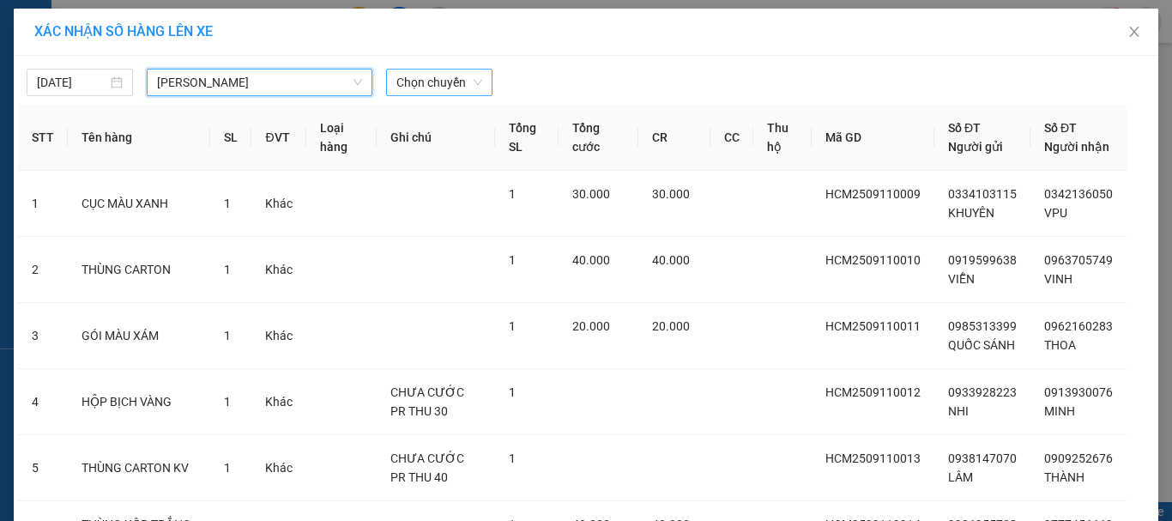
click at [469, 77] on span "Chọn chuyến" at bounding box center [439, 82] width 86 height 26
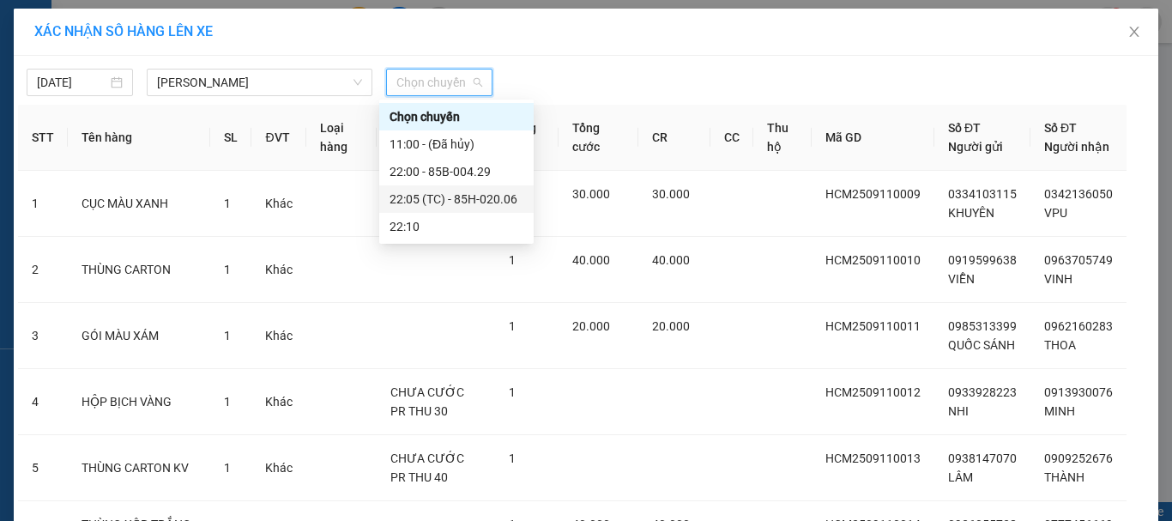
click at [449, 196] on div "22:05 (TC) - 85H-020.06" at bounding box center [456, 199] width 134 height 19
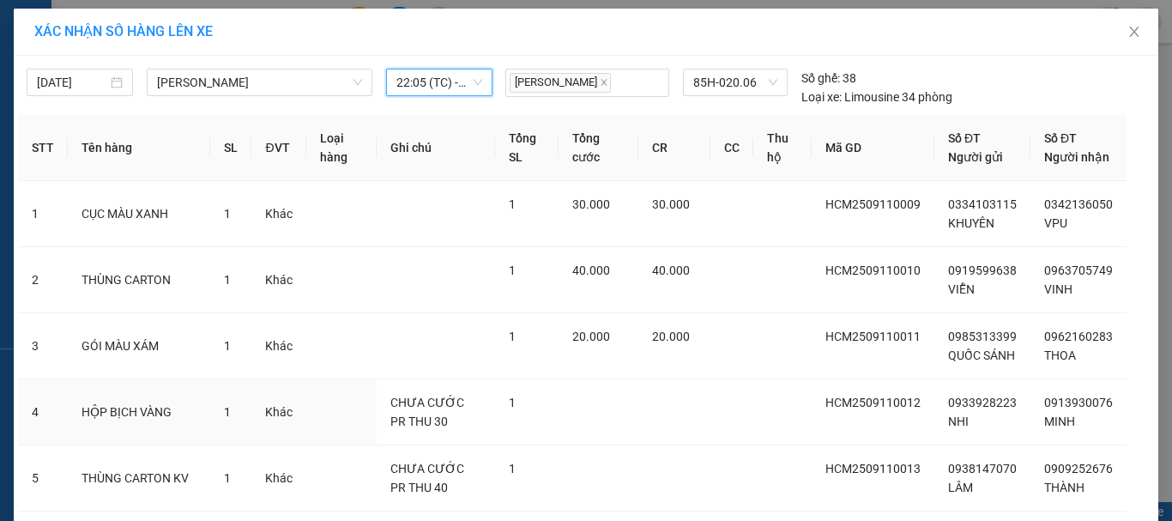
scroll to position [286, 0]
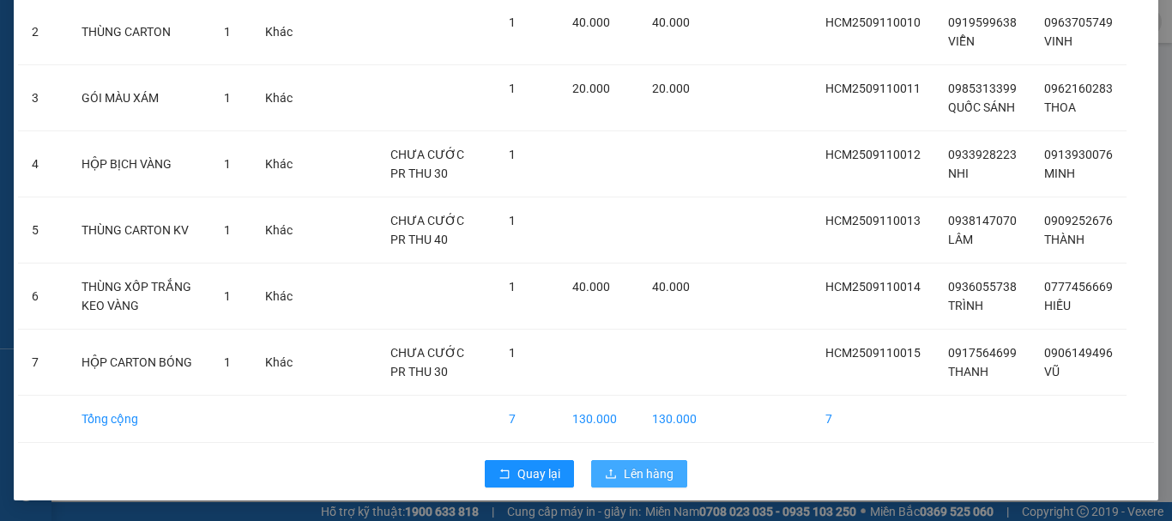
click at [672, 478] on button "Lên hàng" at bounding box center [639, 473] width 96 height 27
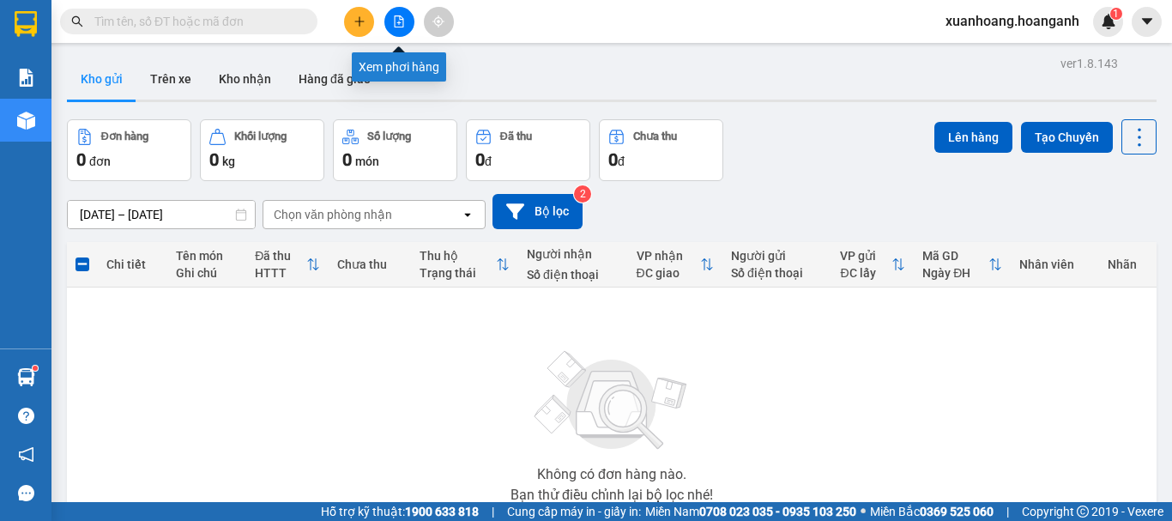
click at [402, 27] on icon "file-add" at bounding box center [399, 21] width 9 height 12
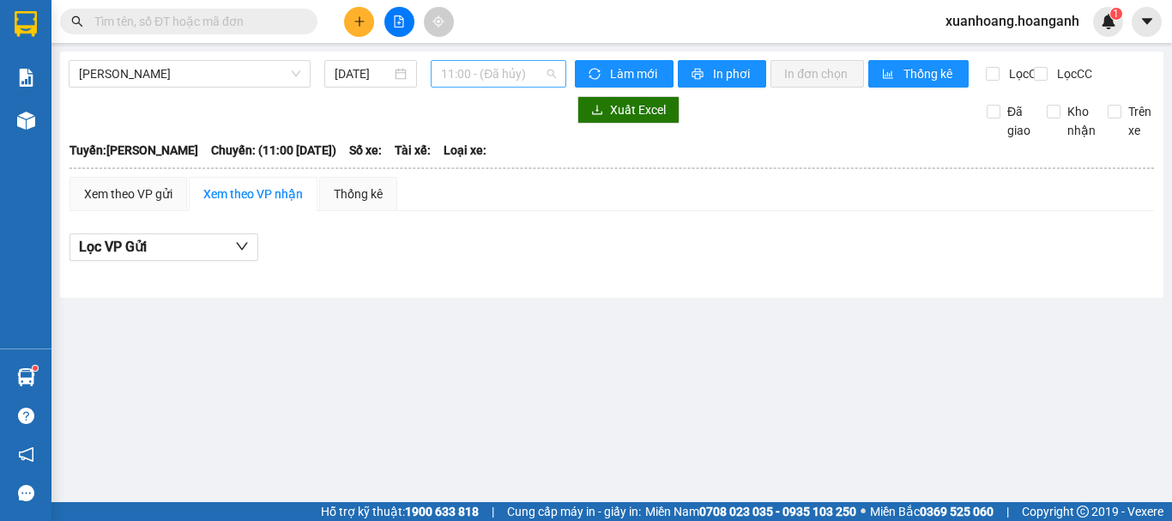
click at [468, 75] on span "11:00 - (Đã hủy)" at bounding box center [498, 74] width 115 height 26
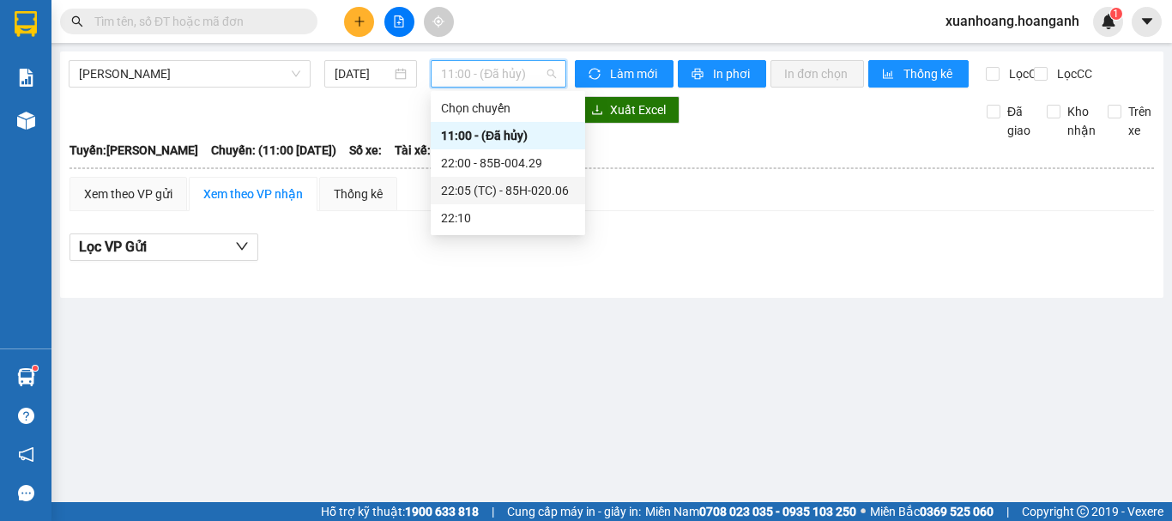
click at [471, 178] on div "22:05 (TC) - 85H-020.06" at bounding box center [508, 190] width 154 height 27
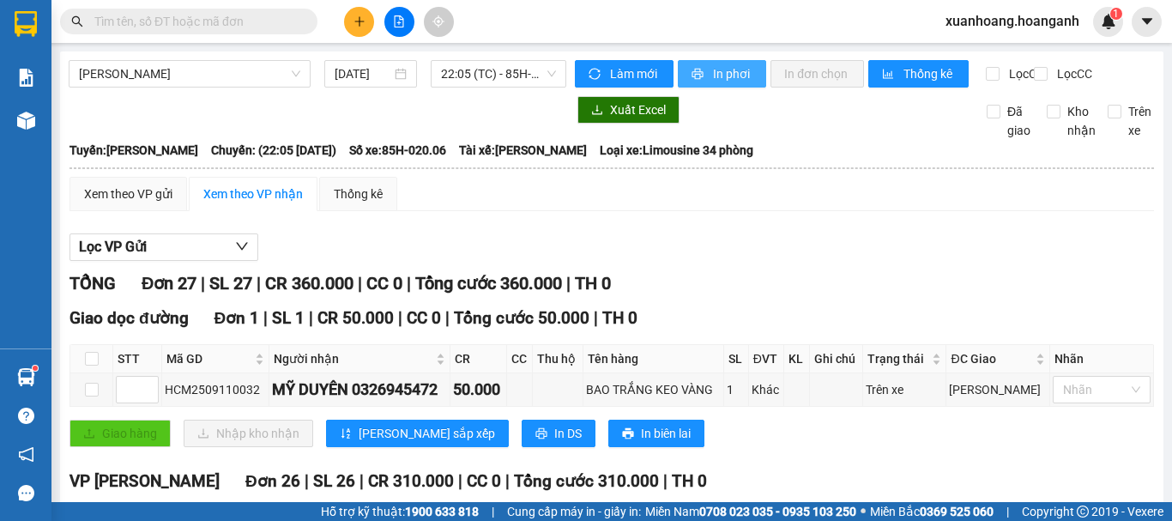
click at [702, 74] on button "In phơi" at bounding box center [722, 73] width 88 height 27
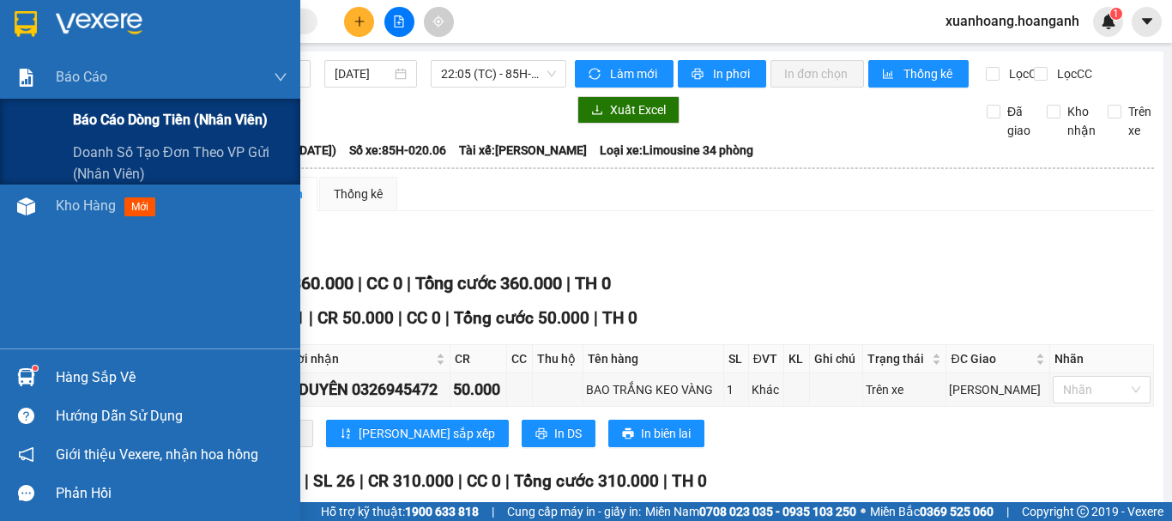
click at [48, 111] on div "Báo cáo dòng tiền (nhân viên)" at bounding box center [150, 120] width 300 height 43
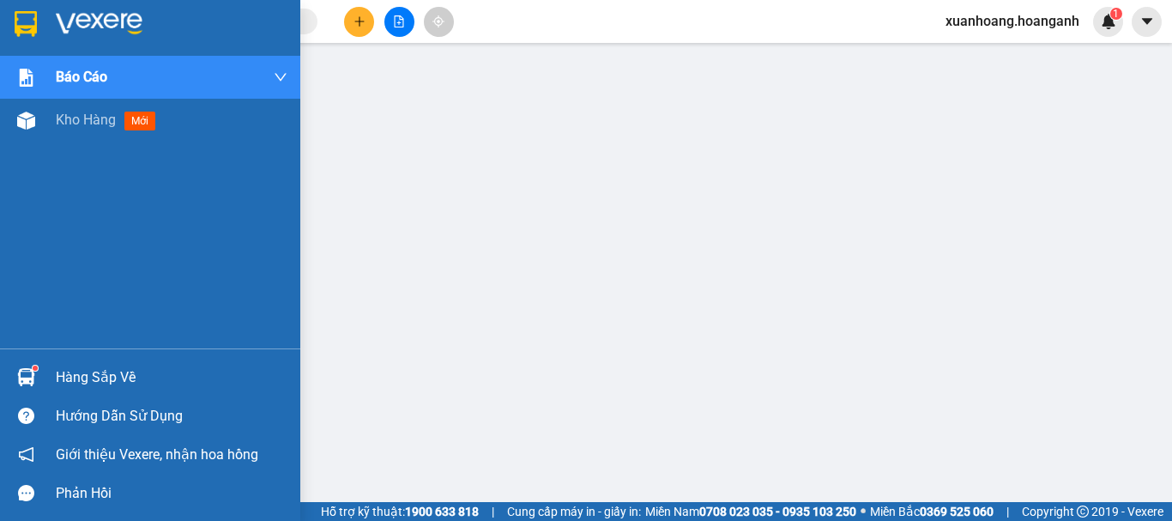
click at [39, 27] on div at bounding box center [26, 24] width 30 height 30
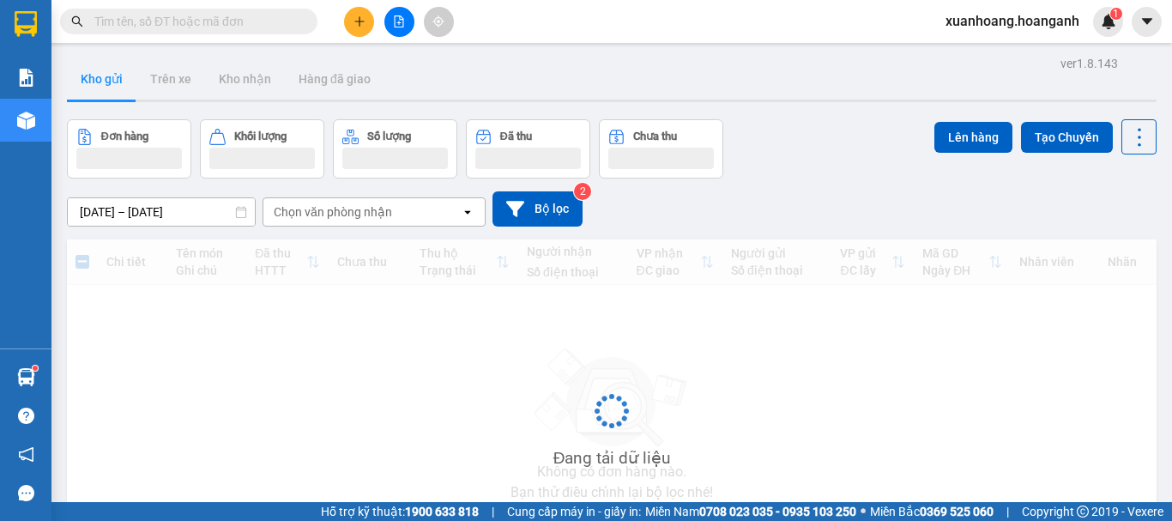
click at [359, 26] on icon "plus" at bounding box center [358, 20] width 1 height 9
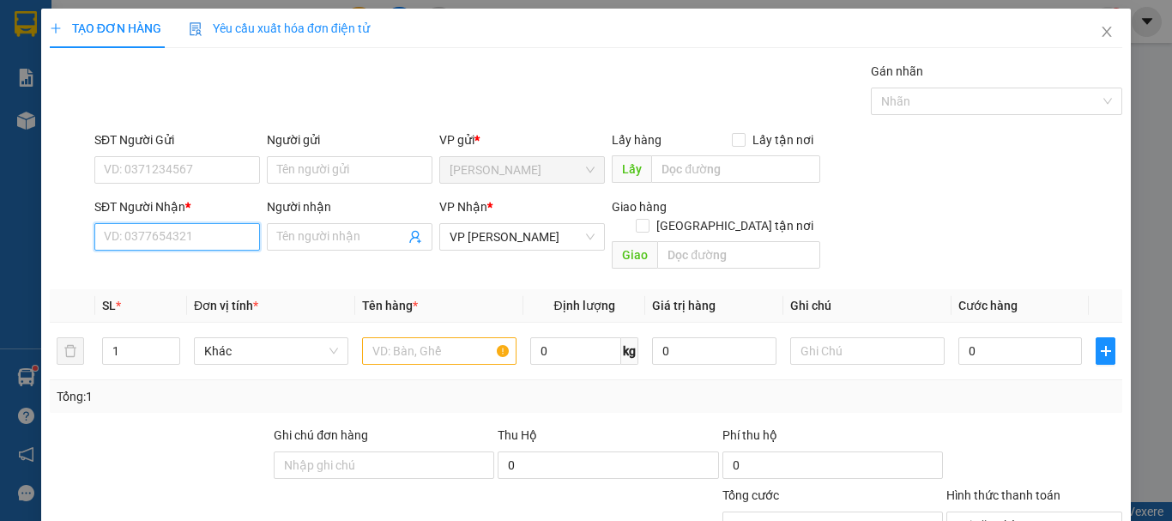
click at [180, 237] on input "SĐT Người Nhận *" at bounding box center [177, 236] width 166 height 27
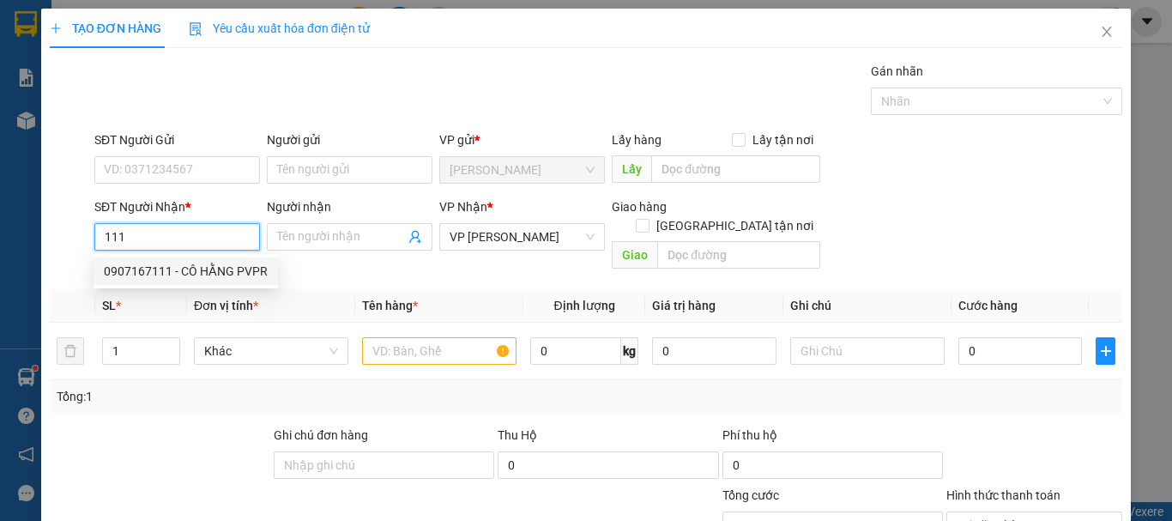
click at [185, 280] on div "0907167111 - CÔ HẰNG PVPR" at bounding box center [186, 271] width 164 height 19
type input "0907167111"
type input "CÔ HẰNG PVPR"
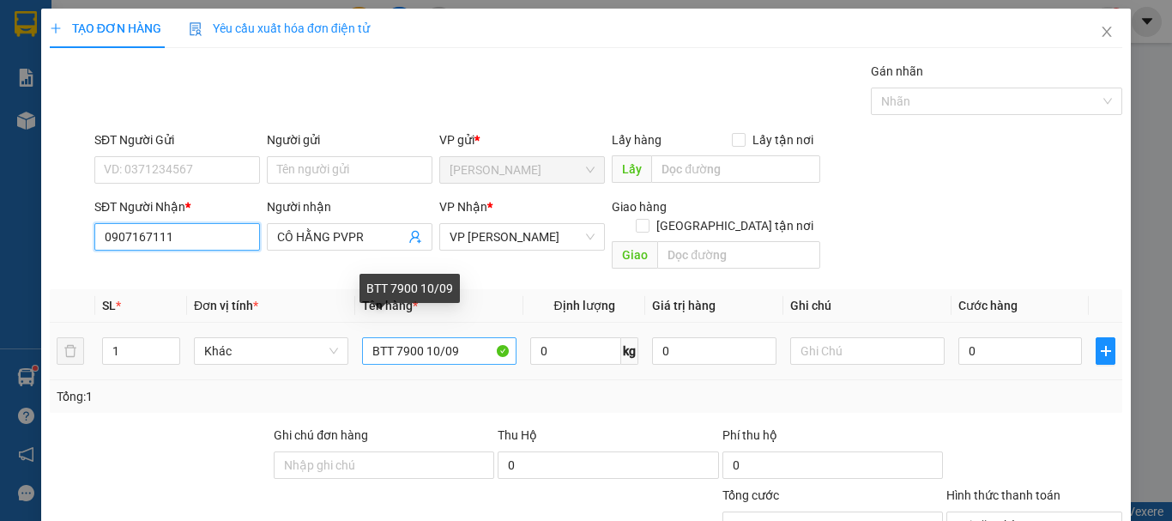
type input "0907167111"
drag, startPoint x: 416, startPoint y: 335, endPoint x: 391, endPoint y: 343, distance: 26.0
click at [391, 343] on input "BTT 7900 10/09" at bounding box center [439, 350] width 154 height 27
drag, startPoint x: 437, startPoint y: 339, endPoint x: 428, endPoint y: 342, distance: 9.2
click at [428, 342] on input "BTT 6800 10/09" at bounding box center [439, 350] width 154 height 27
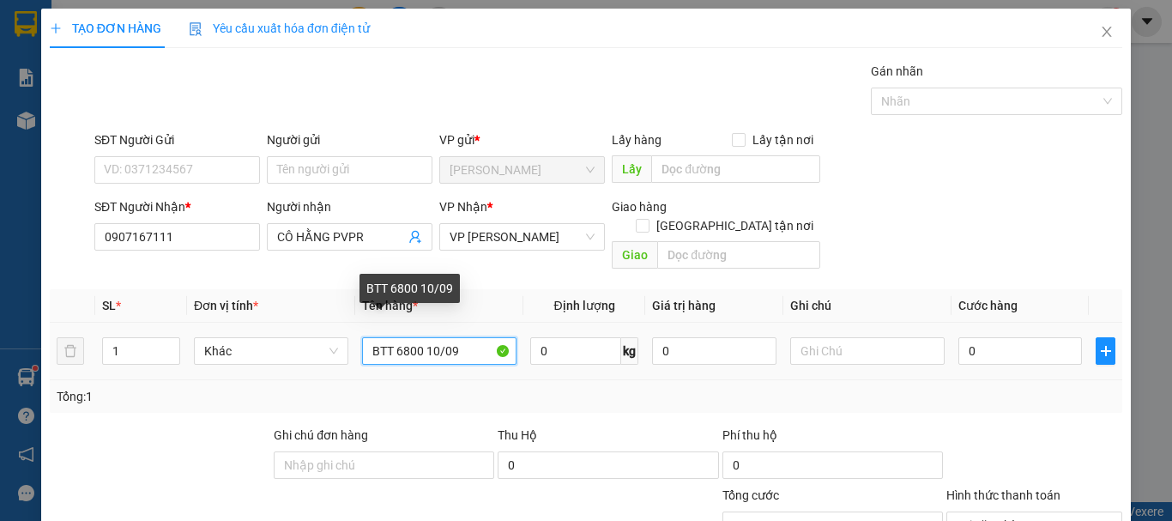
click at [434, 340] on input "BTT 6800 10/09" at bounding box center [439, 350] width 154 height 27
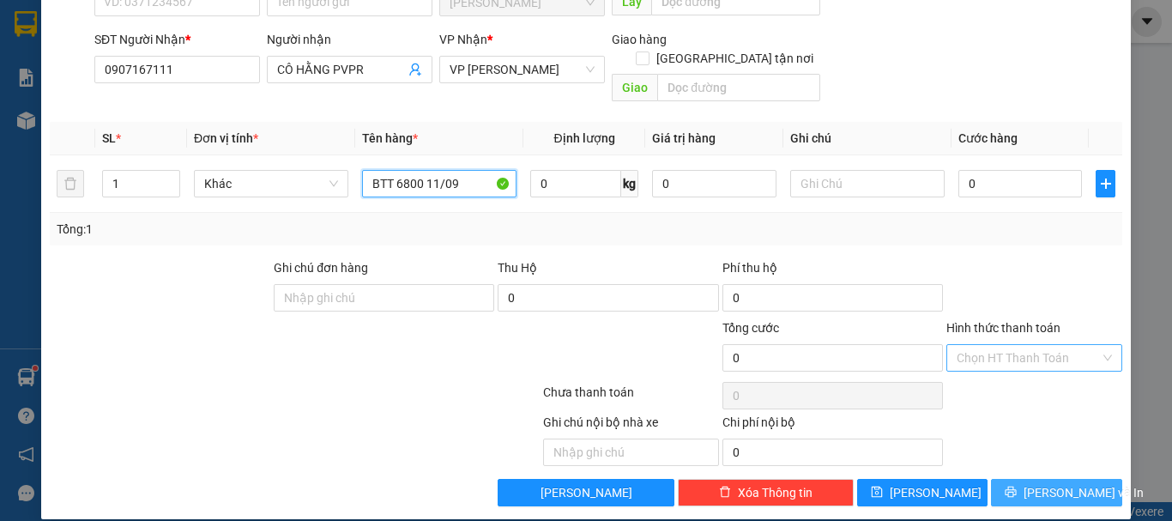
type input "BTT 6800 11/09"
click at [1076, 483] on span "[PERSON_NAME] và In" at bounding box center [1083, 492] width 120 height 19
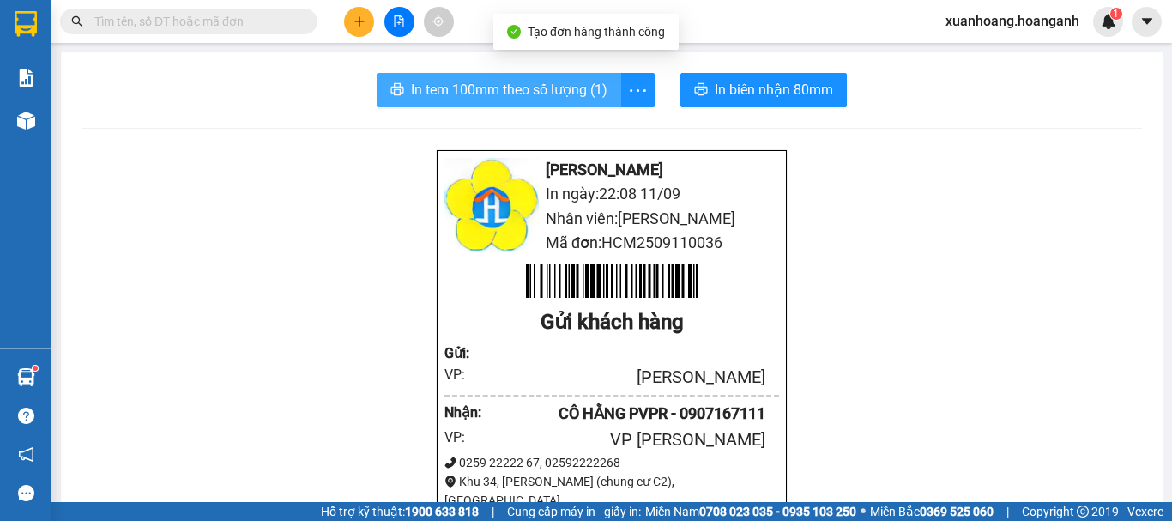
click at [572, 105] on button "In tem 100mm theo số lượng (1)" at bounding box center [499, 90] width 244 height 34
